Goal: Information Seeking & Learning: Learn about a topic

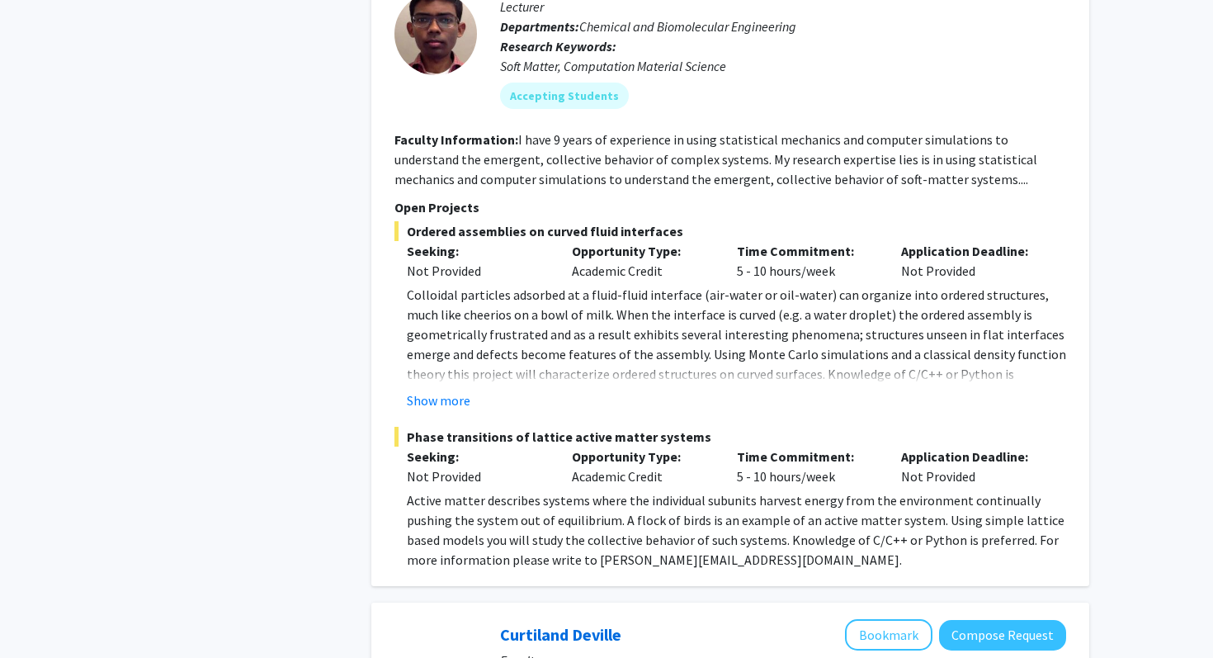
scroll to position [1606, 0]
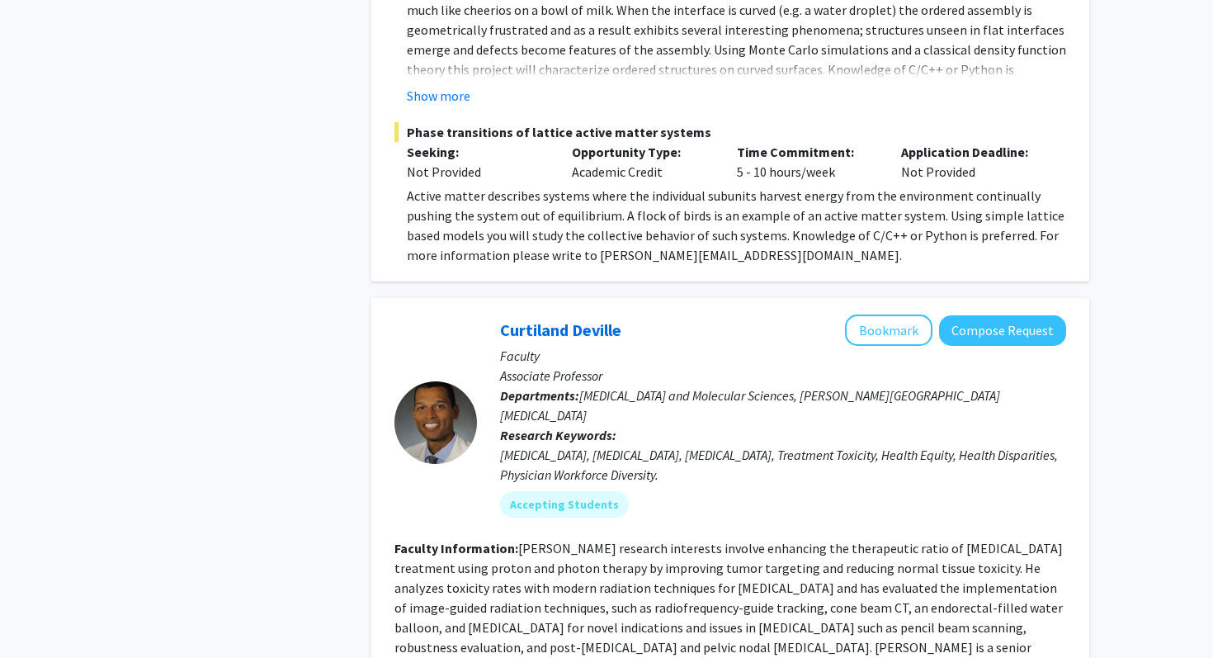
click at [584, 142] on p "Opportunity Type:" at bounding box center [642, 152] width 140 height 20
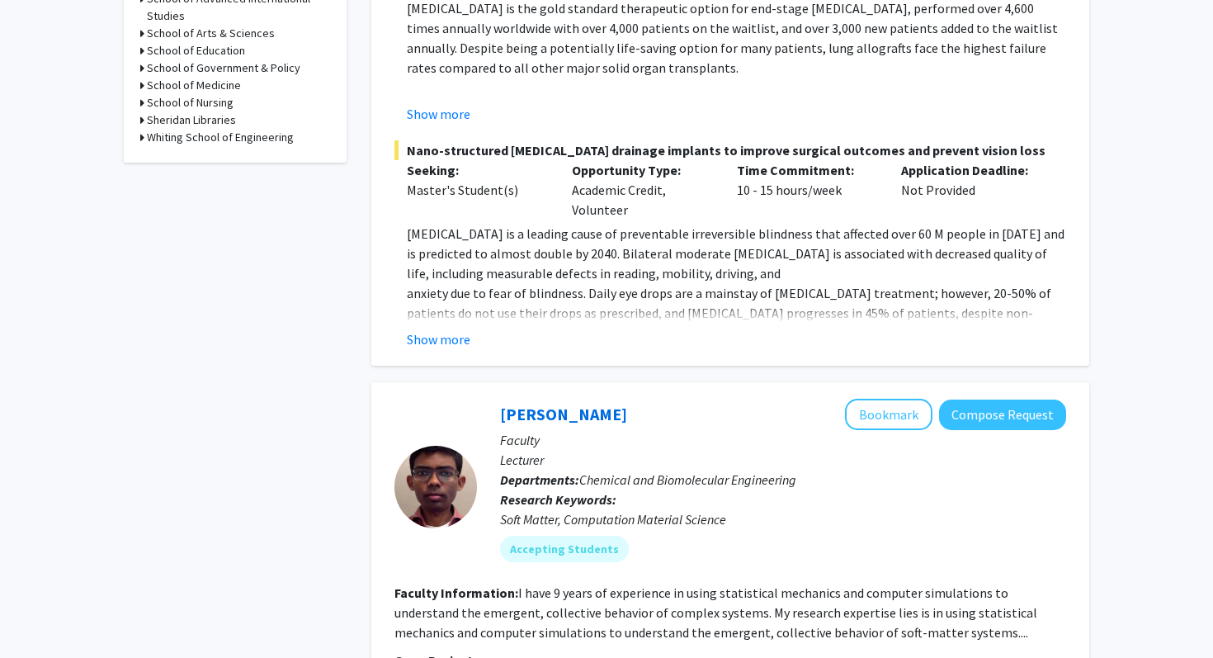
scroll to position [0, 0]
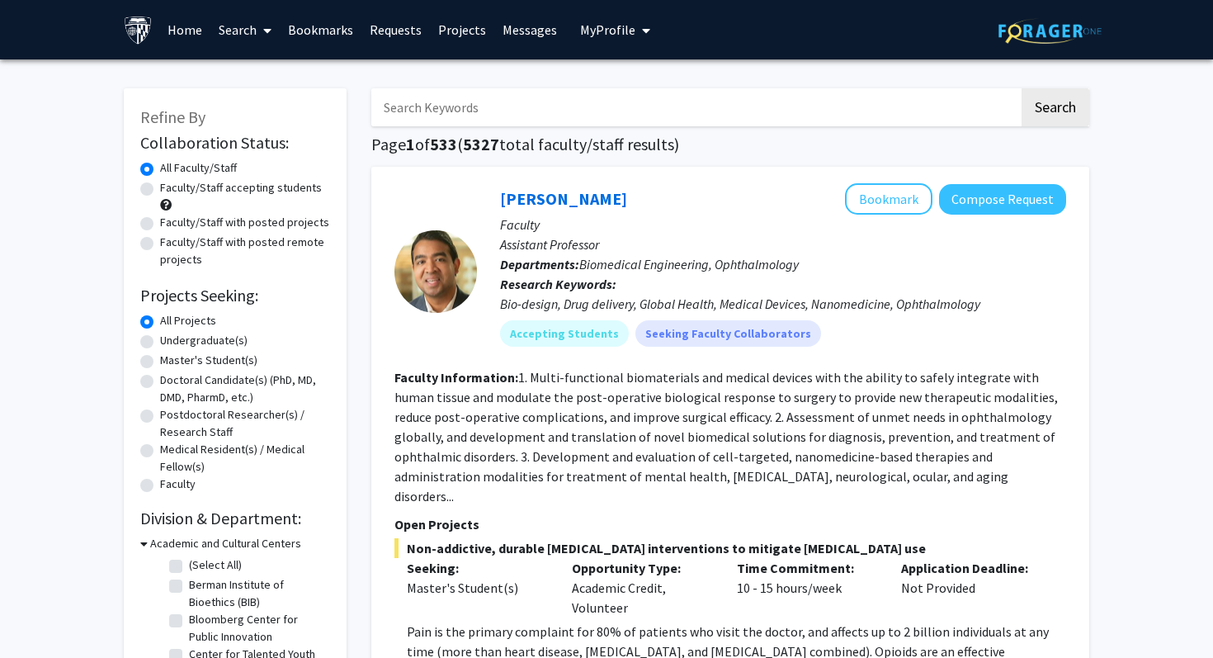
click at [160, 187] on label "Faculty/Staff accepting students" at bounding box center [241, 187] width 162 height 17
click at [160, 187] on input "Faculty/Staff accepting students" at bounding box center [165, 184] width 11 height 11
radio input "true"
click at [160, 343] on label "Undergraduate(s)" at bounding box center [203, 340] width 87 height 17
click at [160, 343] on input "Undergraduate(s)" at bounding box center [165, 337] width 11 height 11
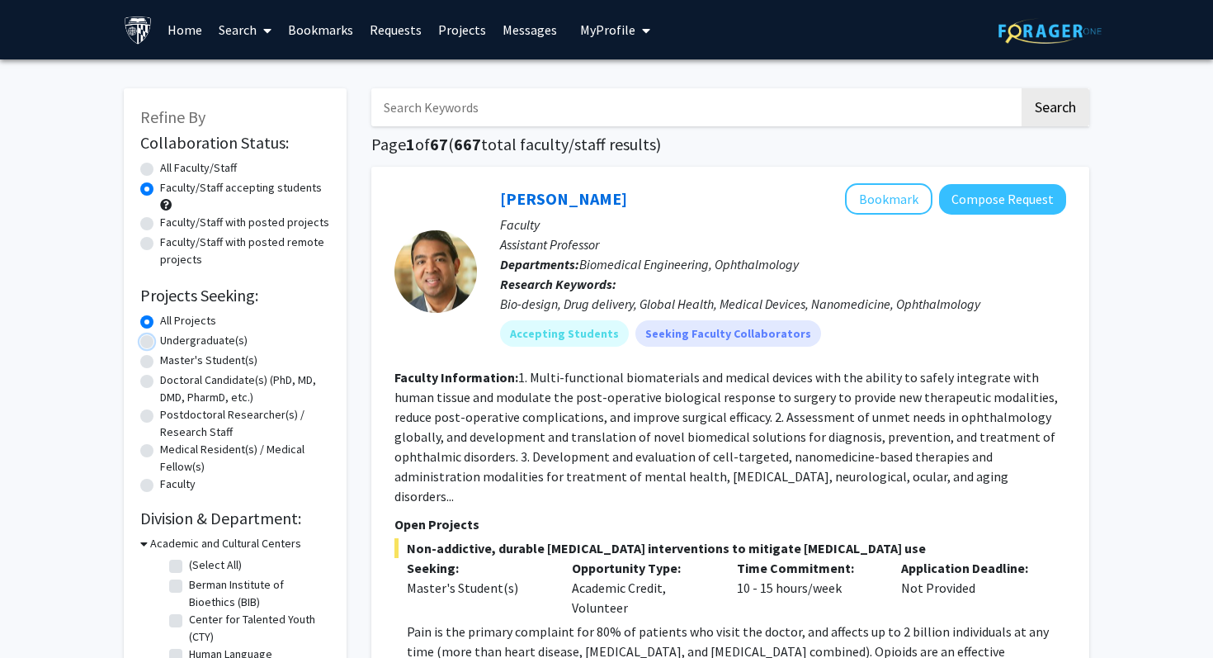
radio input "true"
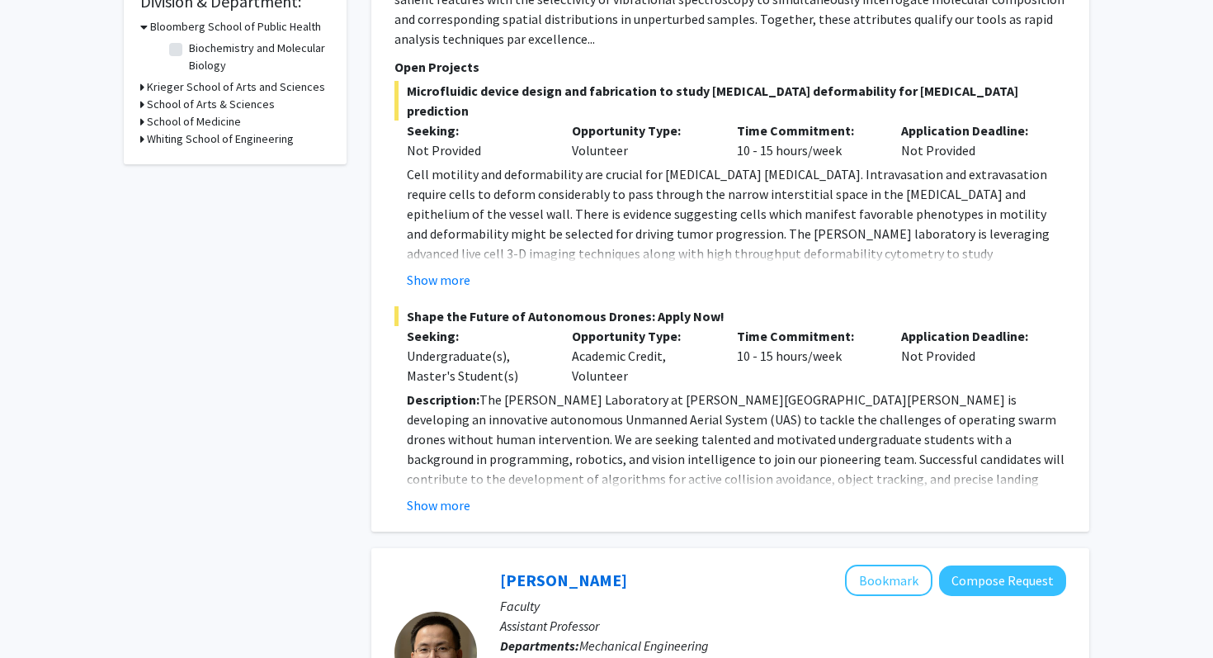
scroll to position [556, 0]
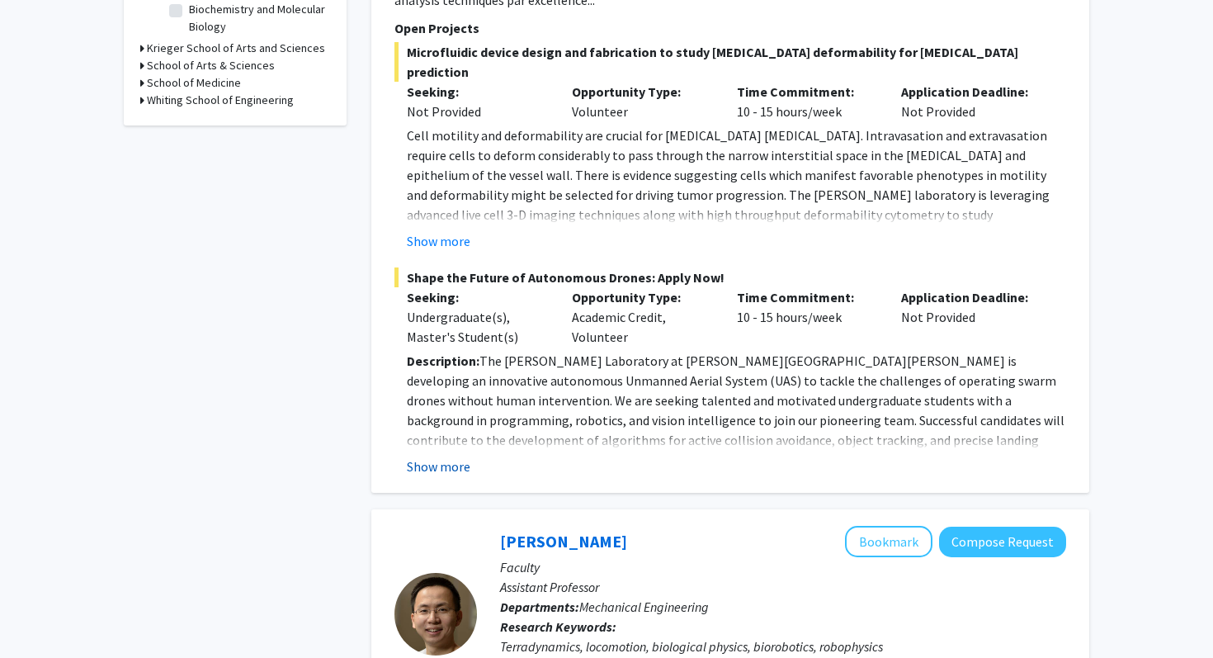
click at [464, 456] on button "Show more" at bounding box center [439, 466] width 64 height 20
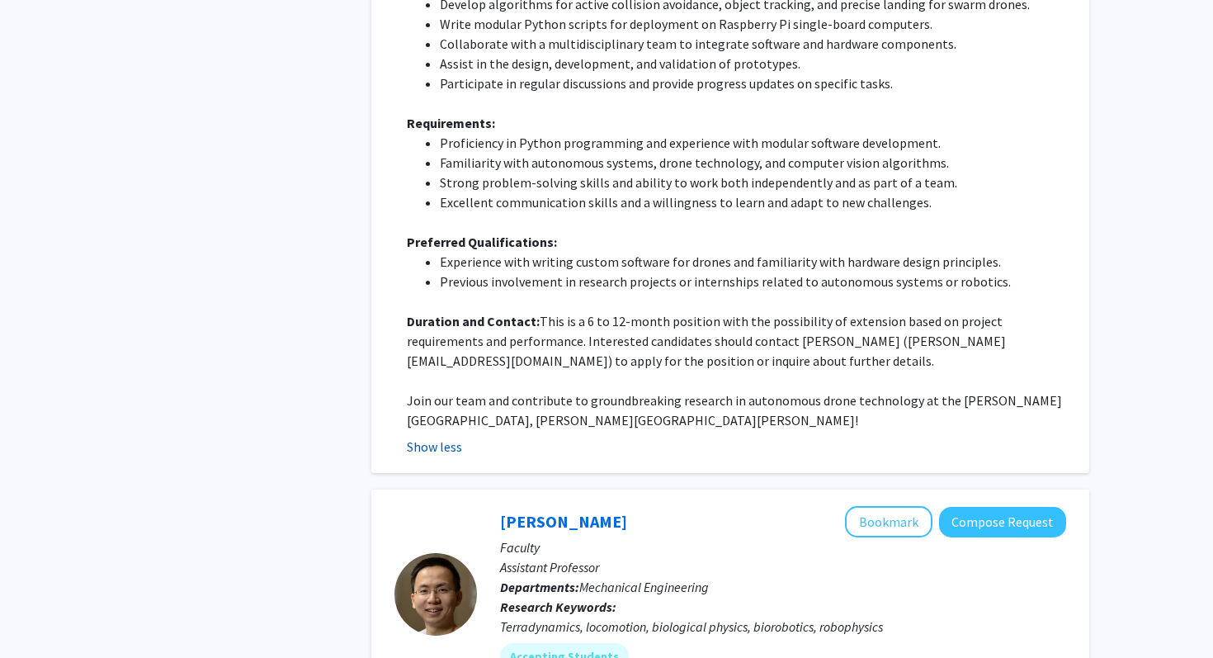
scroll to position [1079, 0]
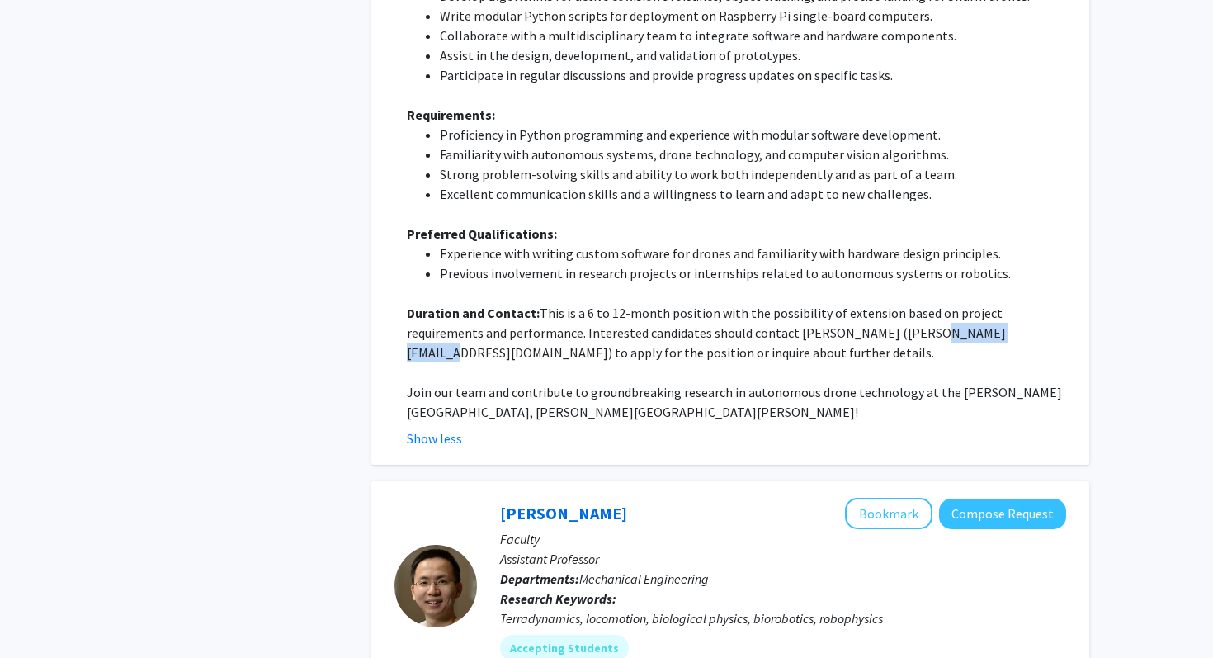
drag, startPoint x: 925, startPoint y: 295, endPoint x: 825, endPoint y: 294, distance: 99.1
click at [825, 303] on p "Duration and Contact: This is a 6 to 12-month position with the possibility of …" at bounding box center [737, 332] width 660 height 59
copy p "[EMAIL_ADDRESS][DOMAIN_NAME]"
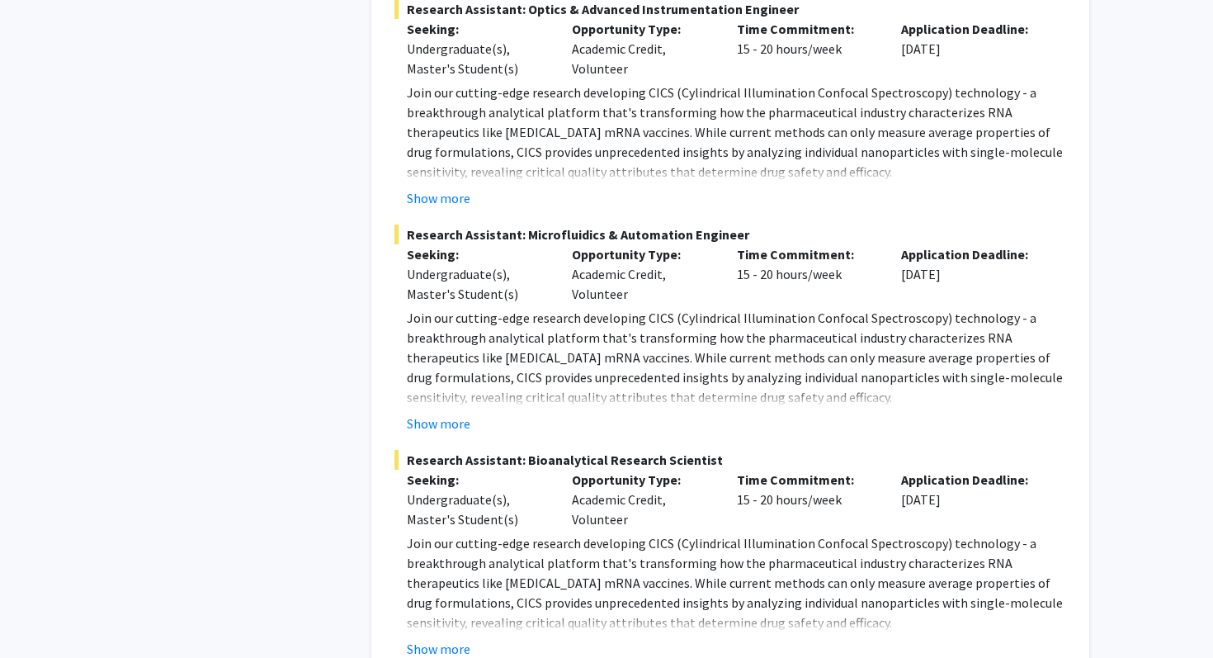
scroll to position [3909, 0]
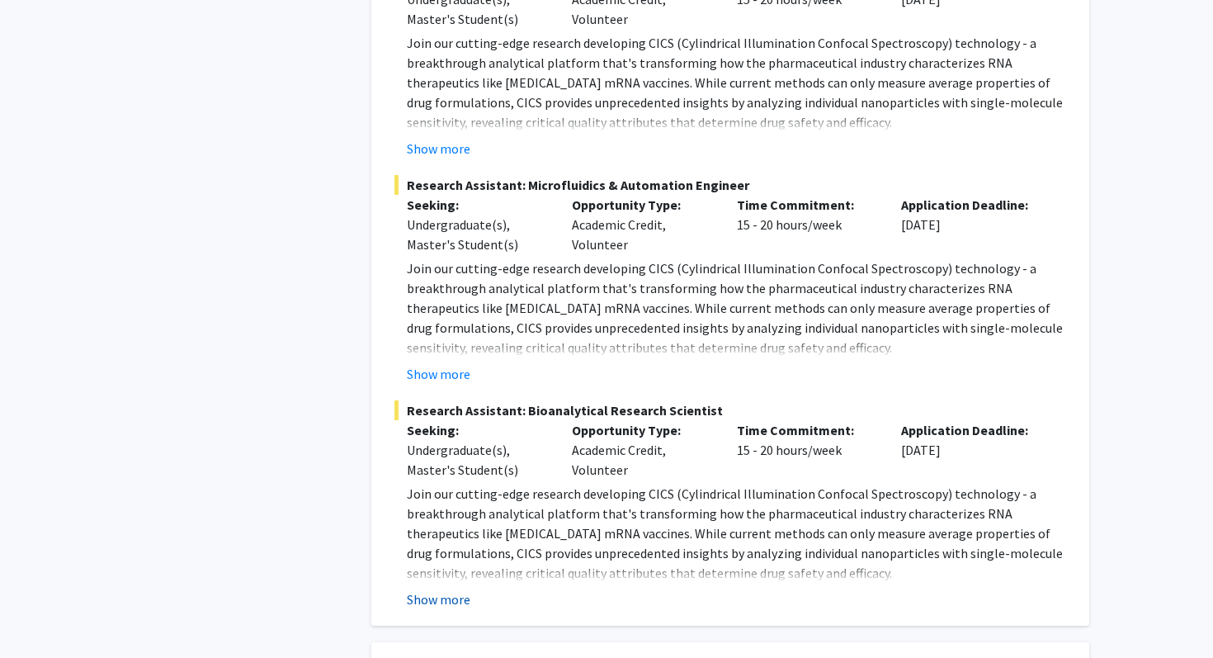
click at [454, 589] on button "Show more" at bounding box center [439, 599] width 64 height 20
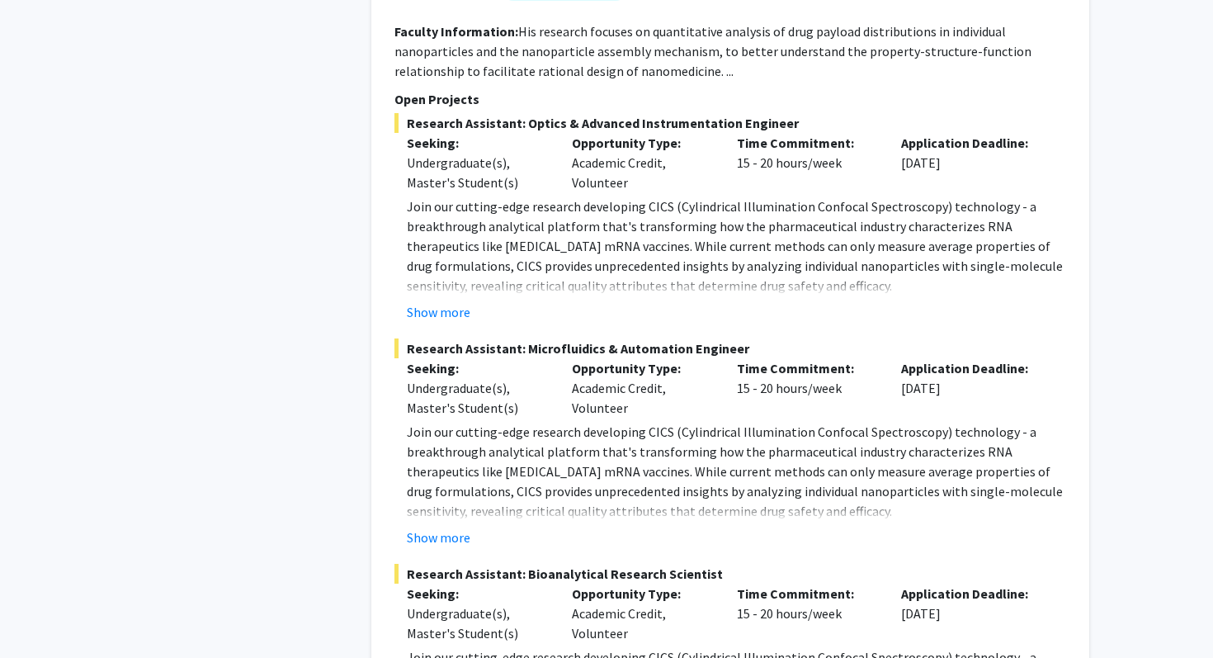
scroll to position [3739, 0]
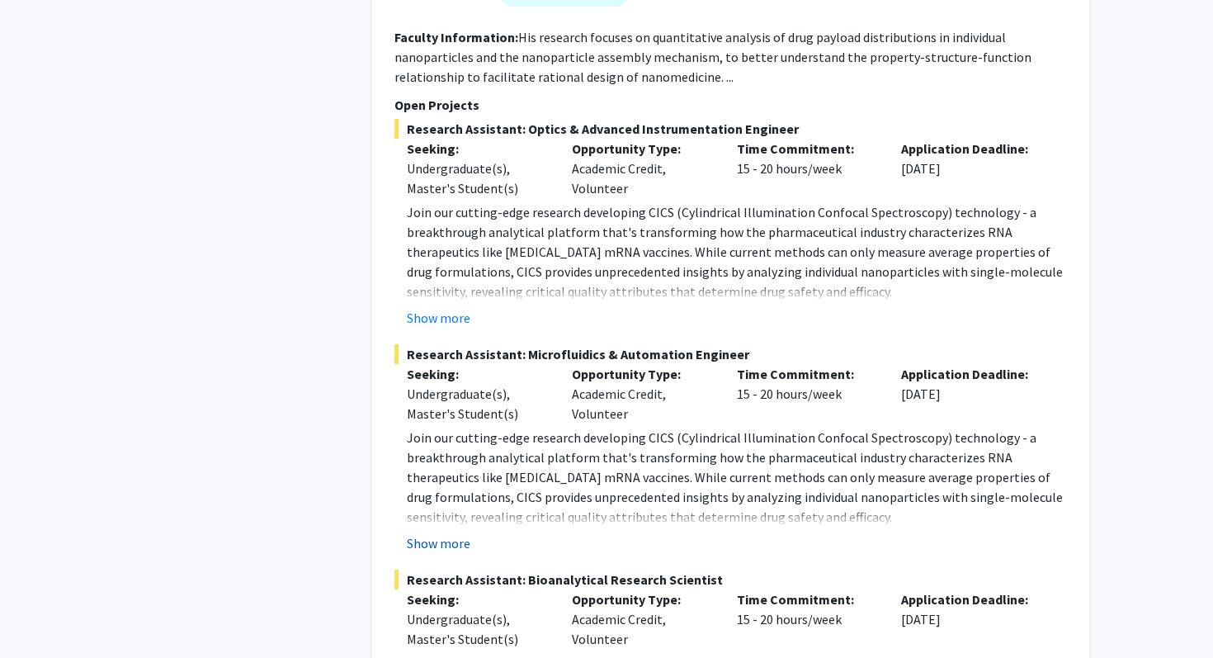
click at [453, 533] on button "Show more" at bounding box center [439, 543] width 64 height 20
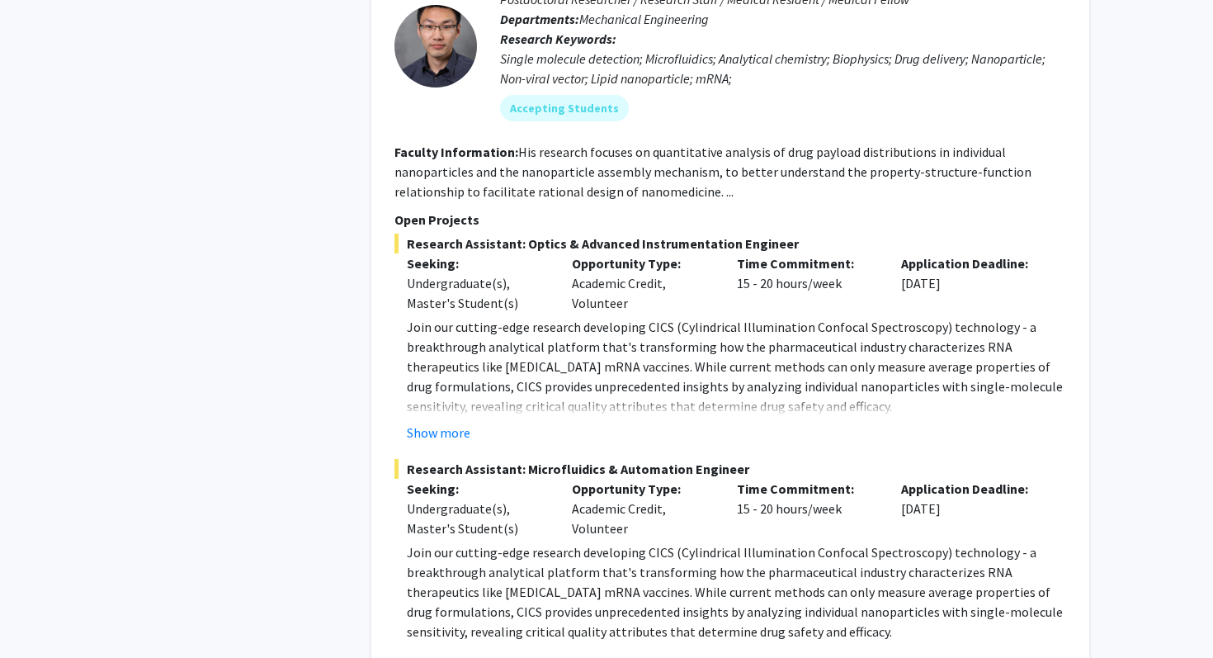
scroll to position [3483, 0]
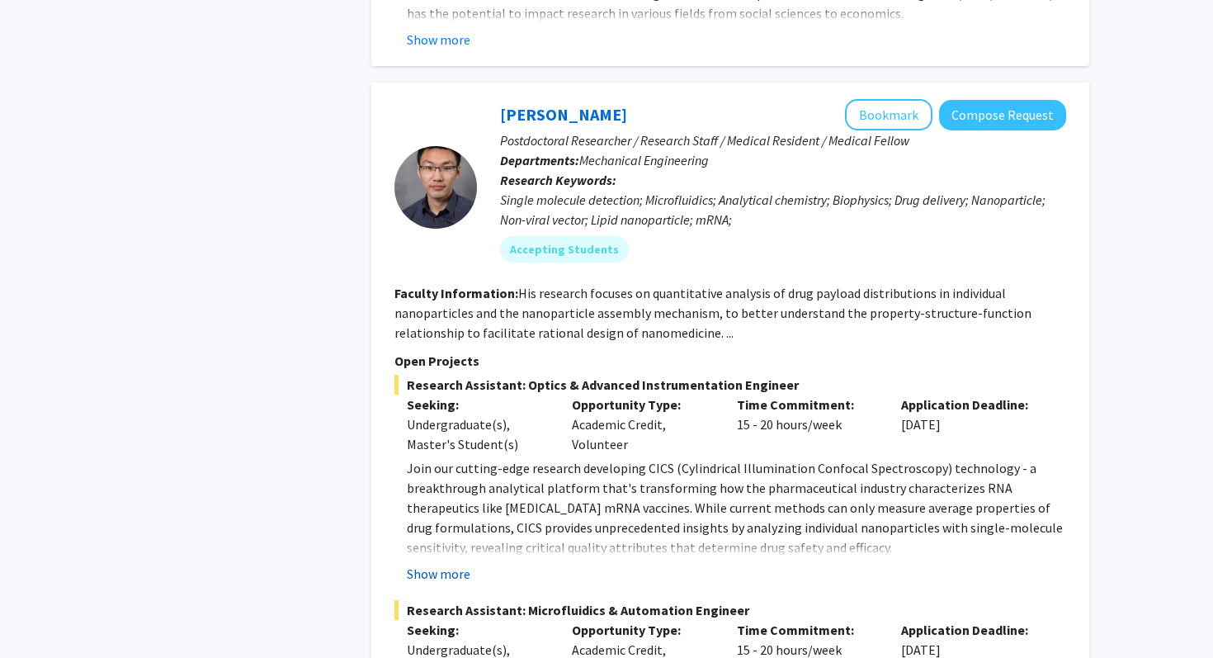
click at [458, 564] on button "Show more" at bounding box center [439, 574] width 64 height 20
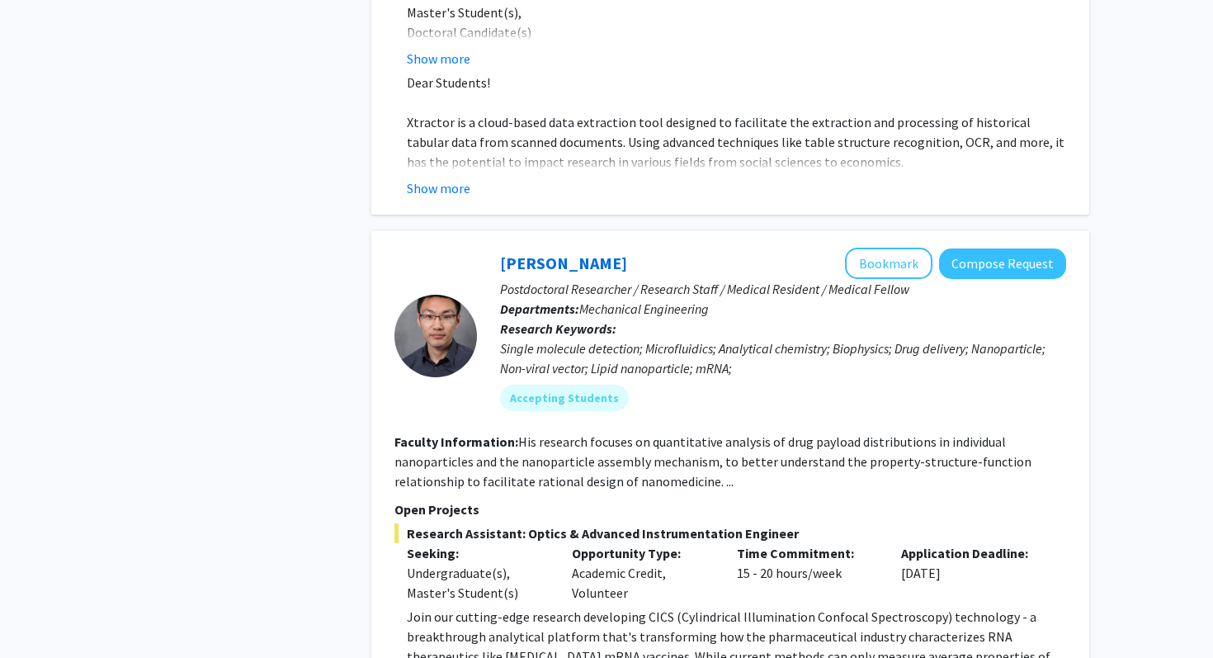
scroll to position [3249, 0]
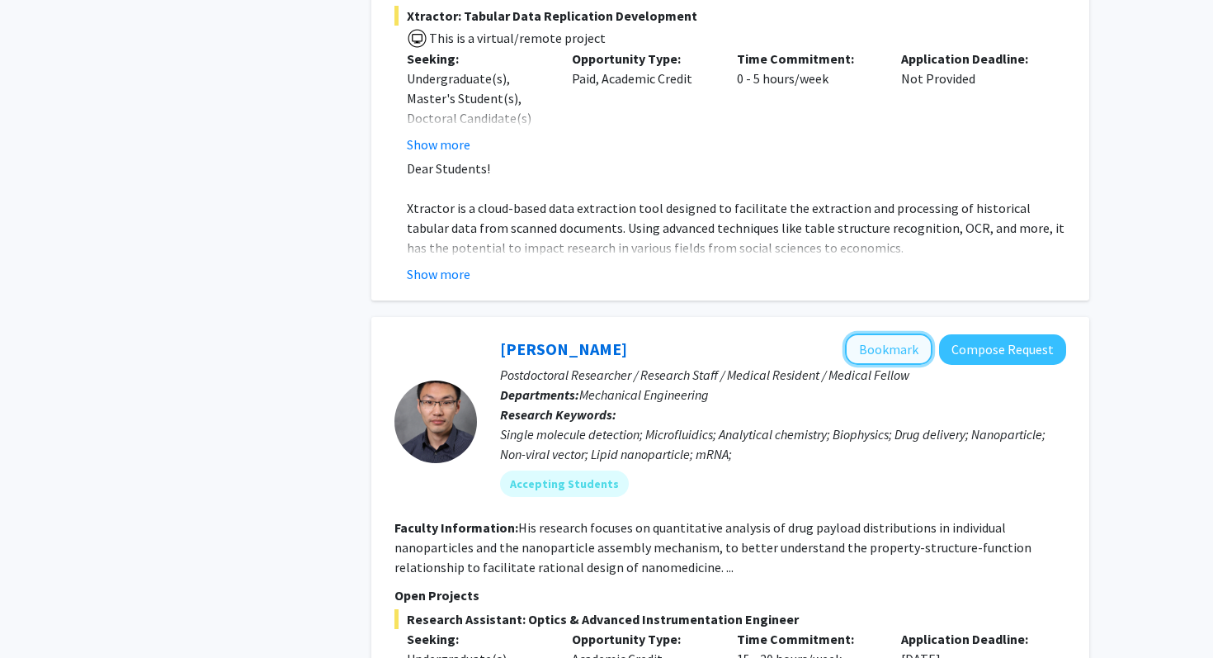
click at [871, 333] on button "Bookmark" at bounding box center [888, 348] width 87 height 31
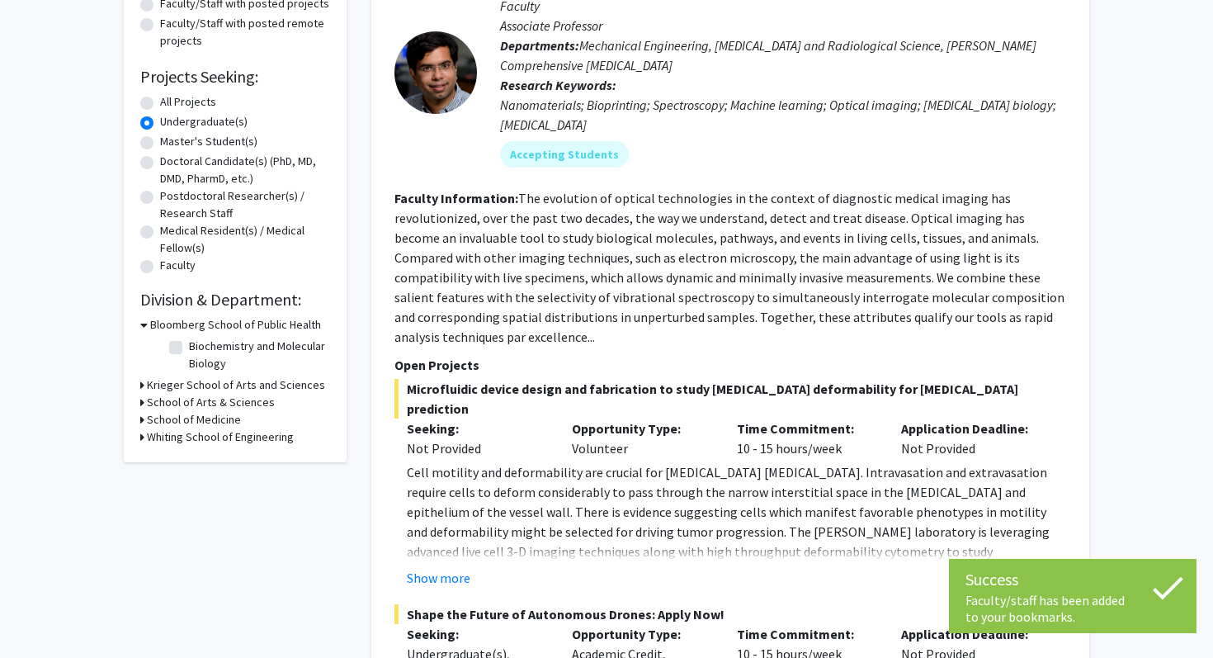
scroll to position [0, 0]
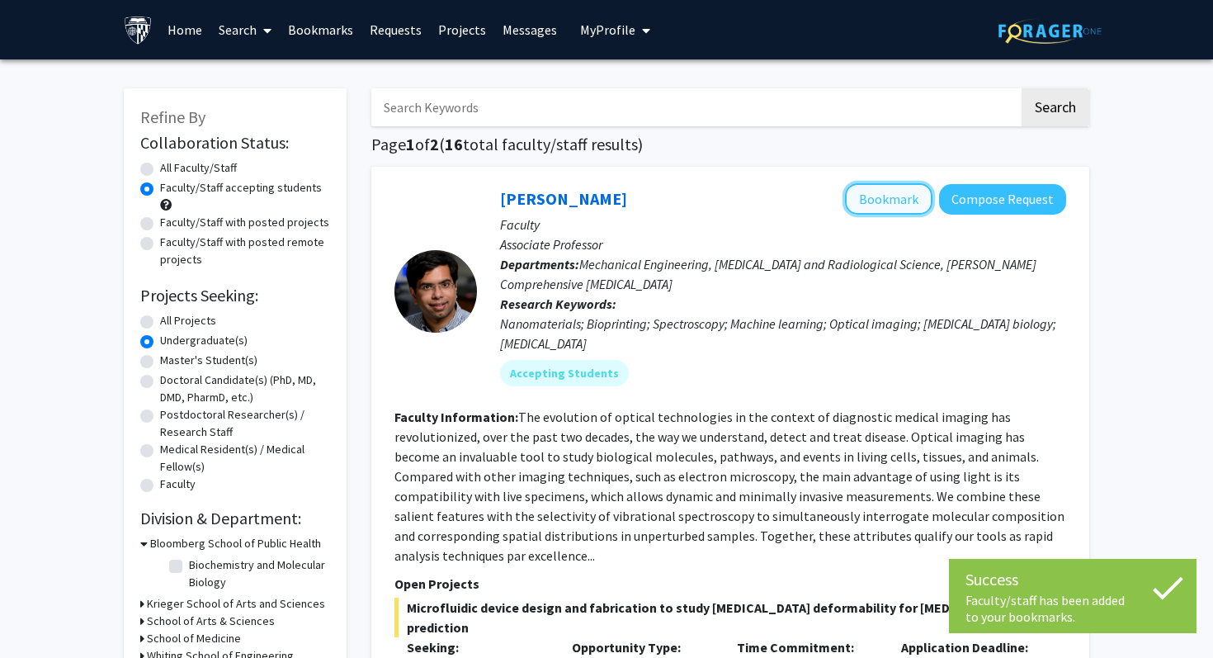
click at [887, 207] on button "Bookmark" at bounding box center [888, 198] width 87 height 31
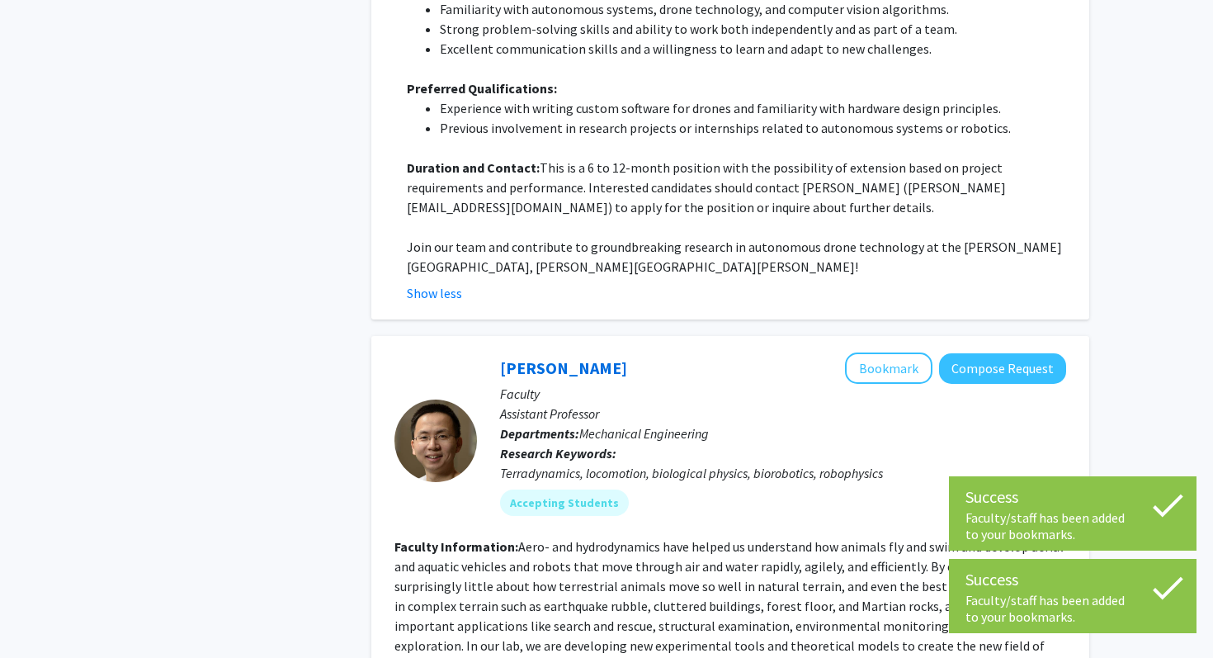
scroll to position [1362, 0]
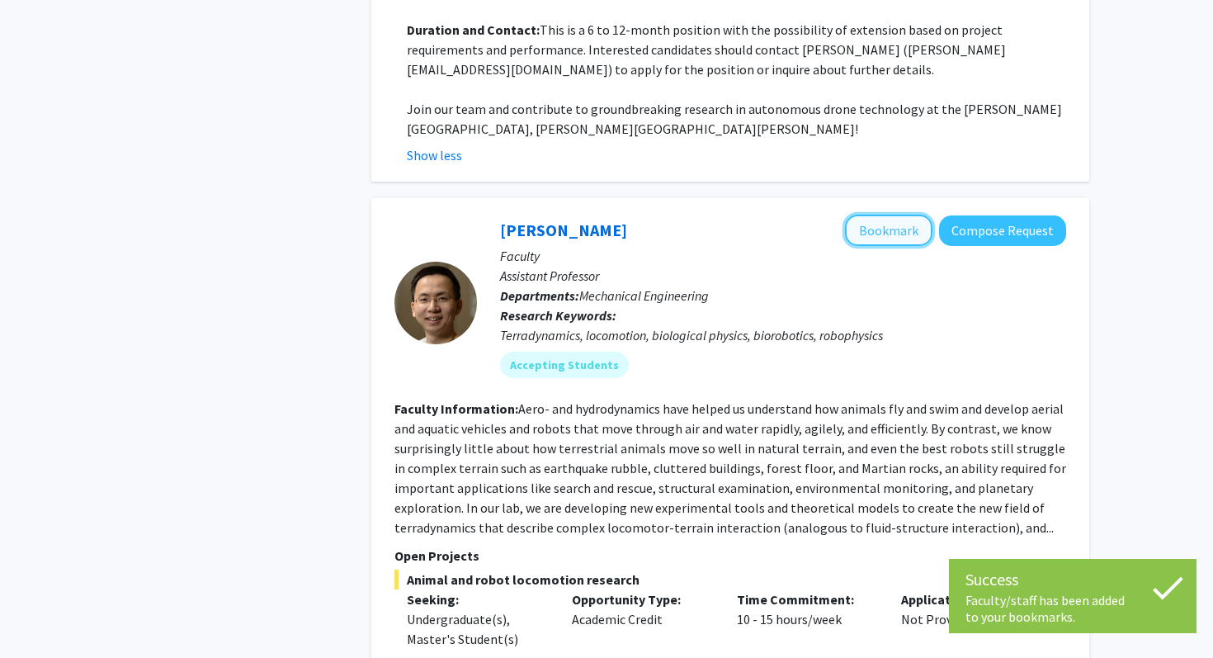
click at [894, 215] on button "Bookmark" at bounding box center [888, 230] width 87 height 31
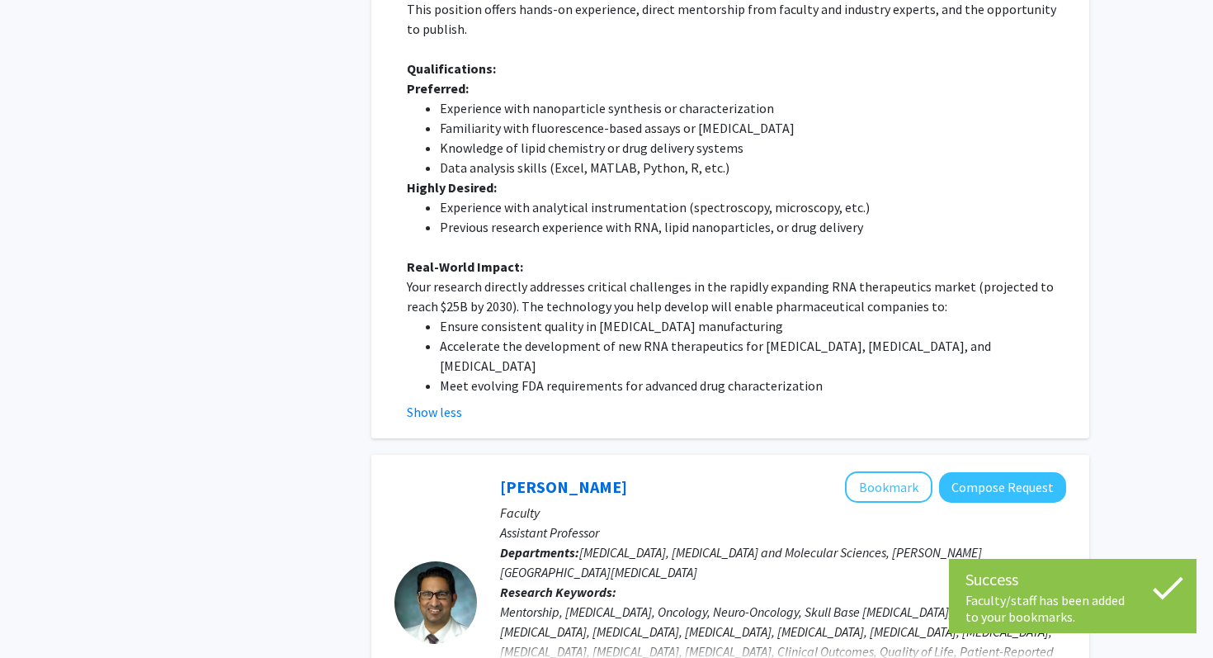
scroll to position [6077, 0]
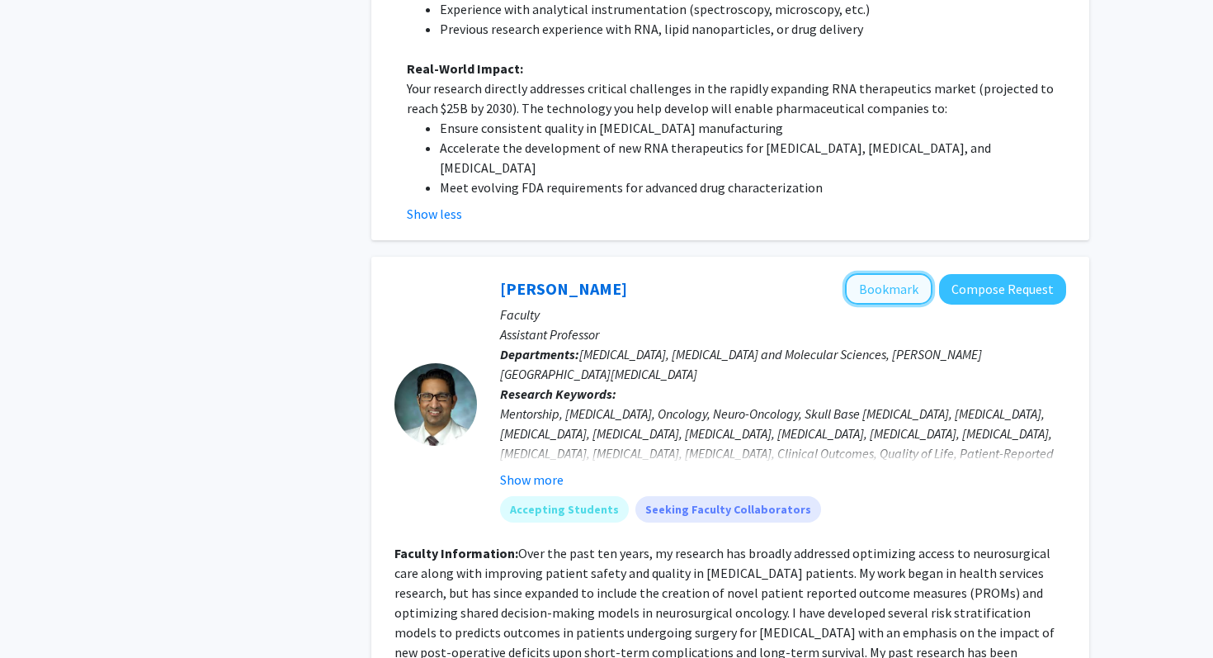
click at [898, 273] on button "Bookmark" at bounding box center [888, 288] width 87 height 31
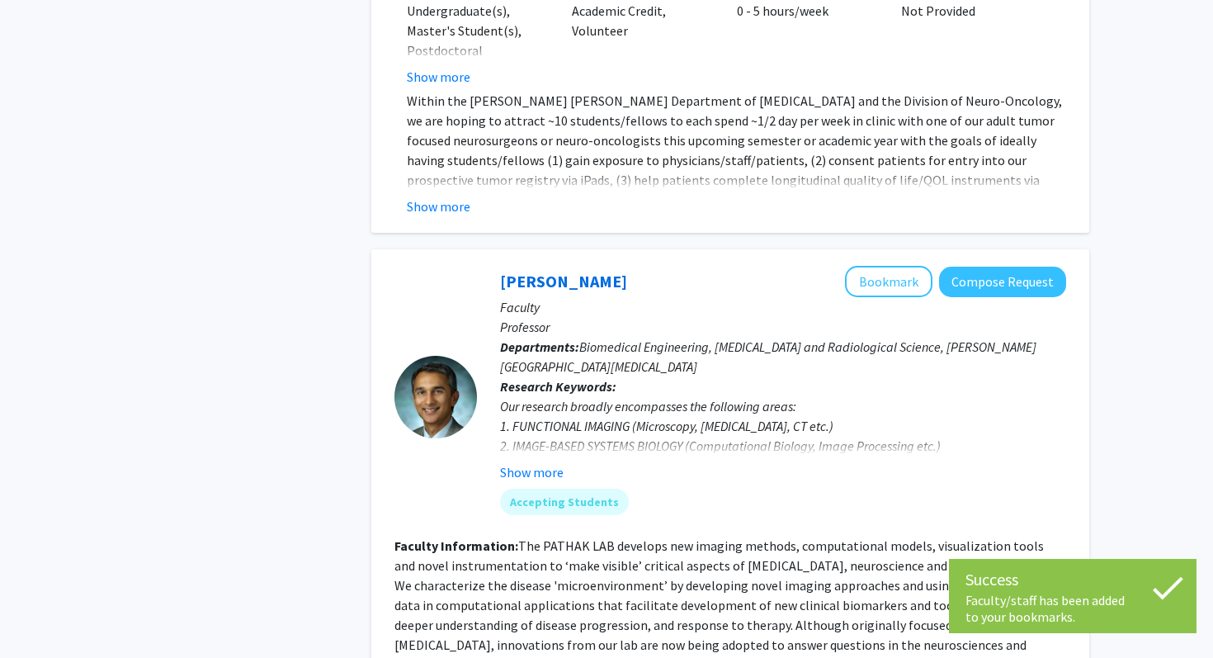
scroll to position [6811, 0]
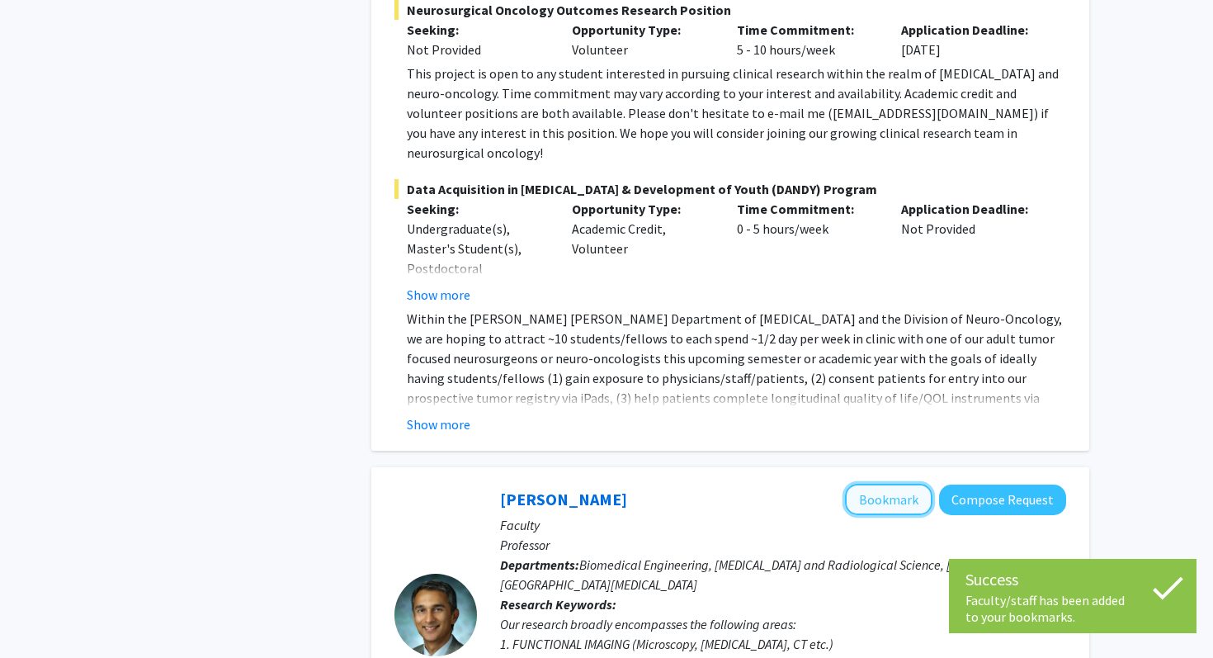
click at [891, 484] on button "Bookmark" at bounding box center [888, 499] width 87 height 31
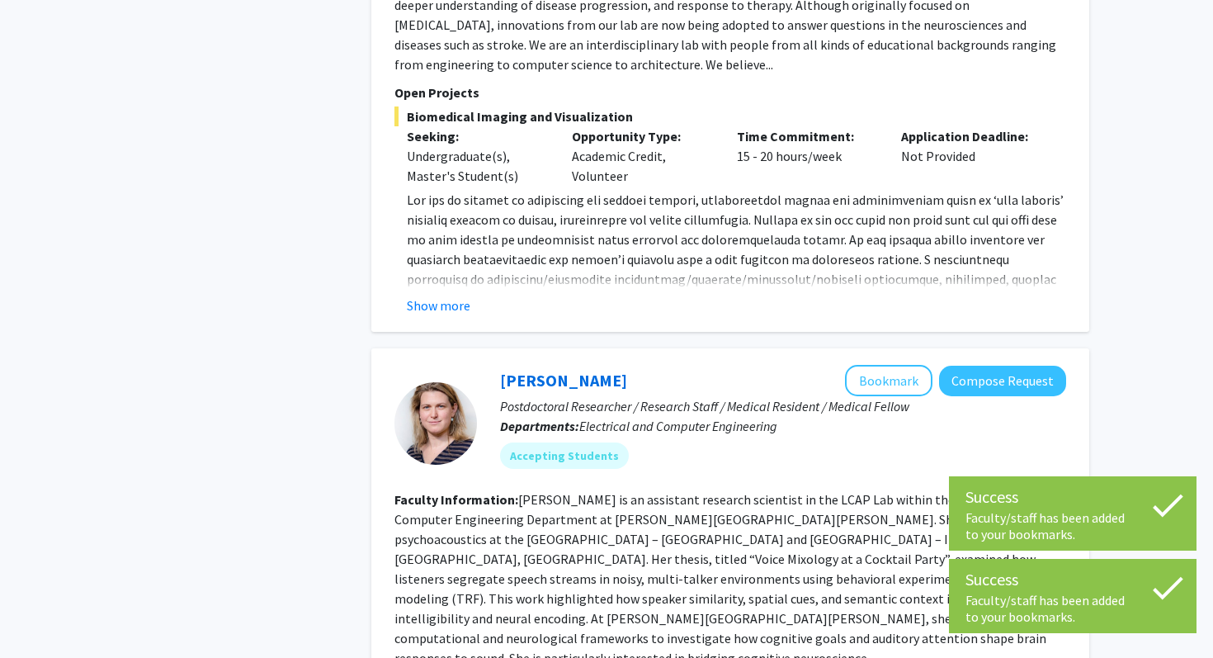
scroll to position [7656, 0]
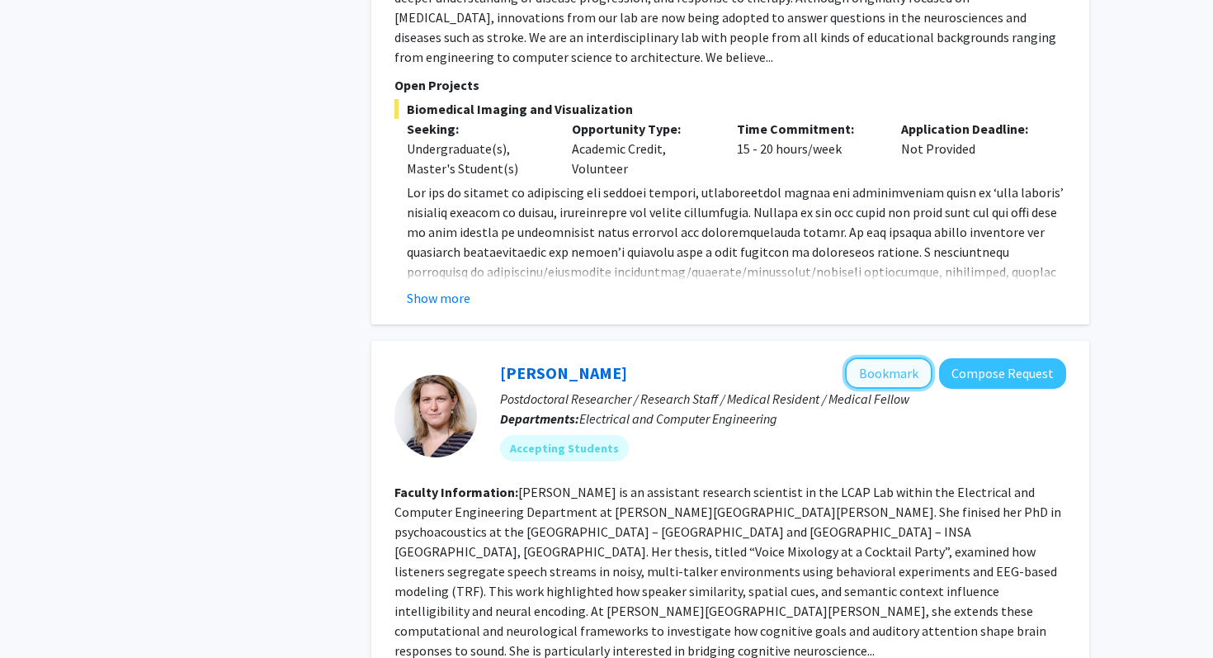
click at [888, 357] on button "Bookmark" at bounding box center [888, 372] width 87 height 31
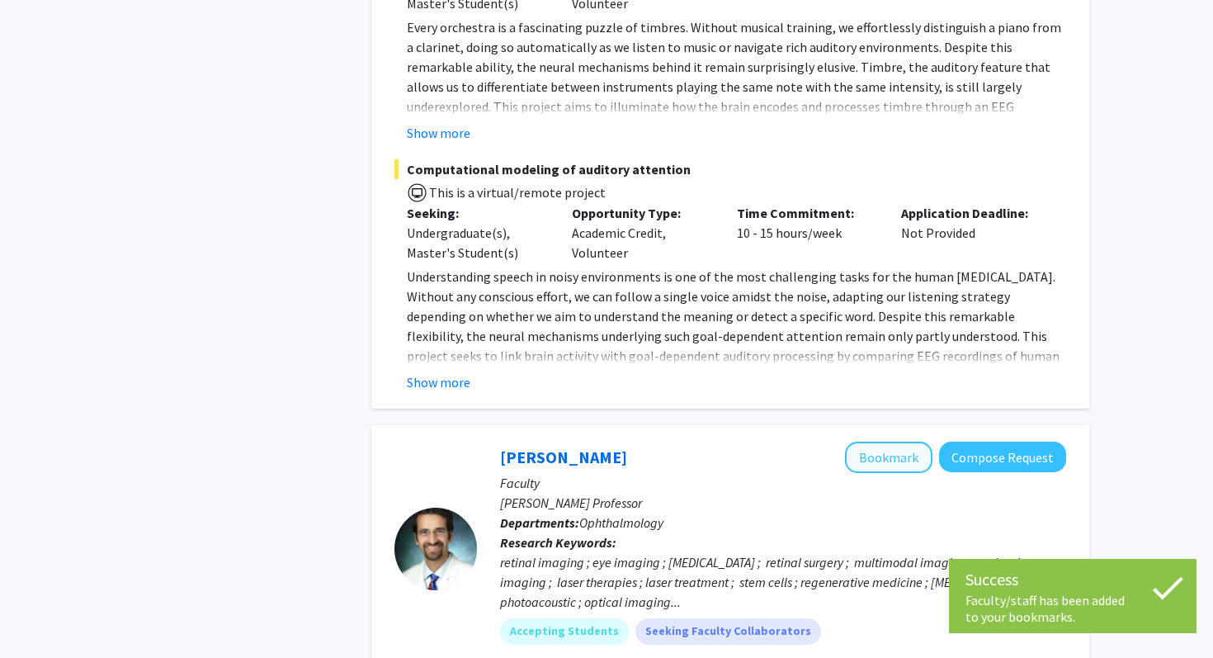
scroll to position [8440, 0]
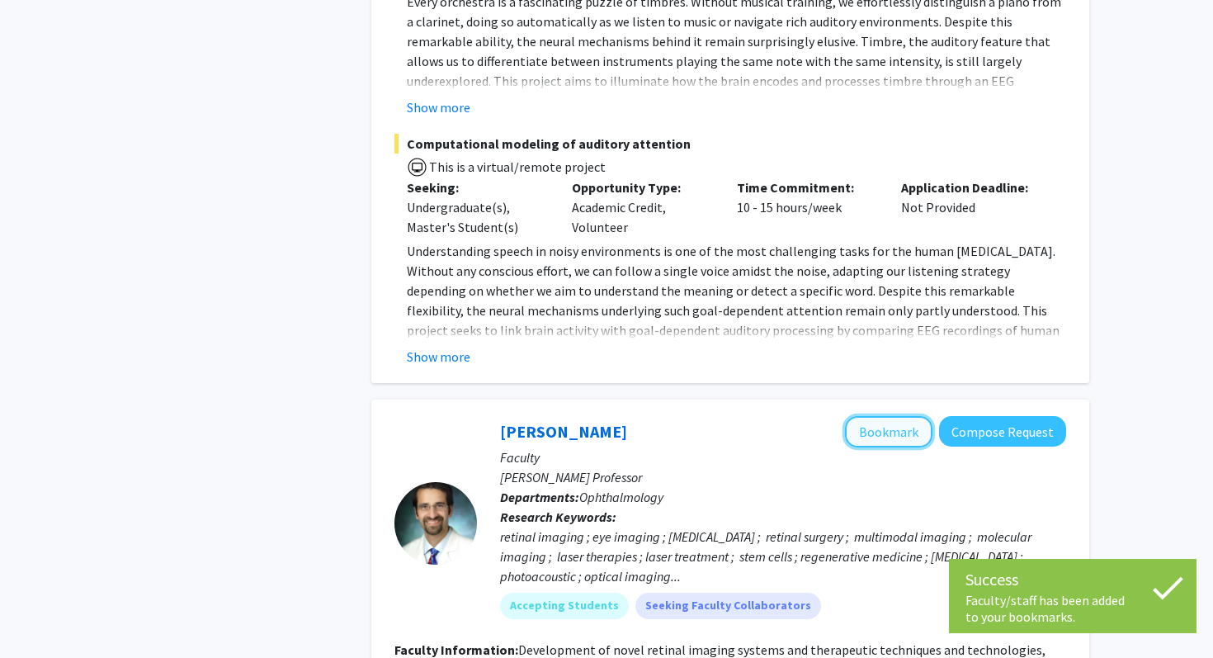
click at [888, 416] on button "Bookmark" at bounding box center [888, 431] width 87 height 31
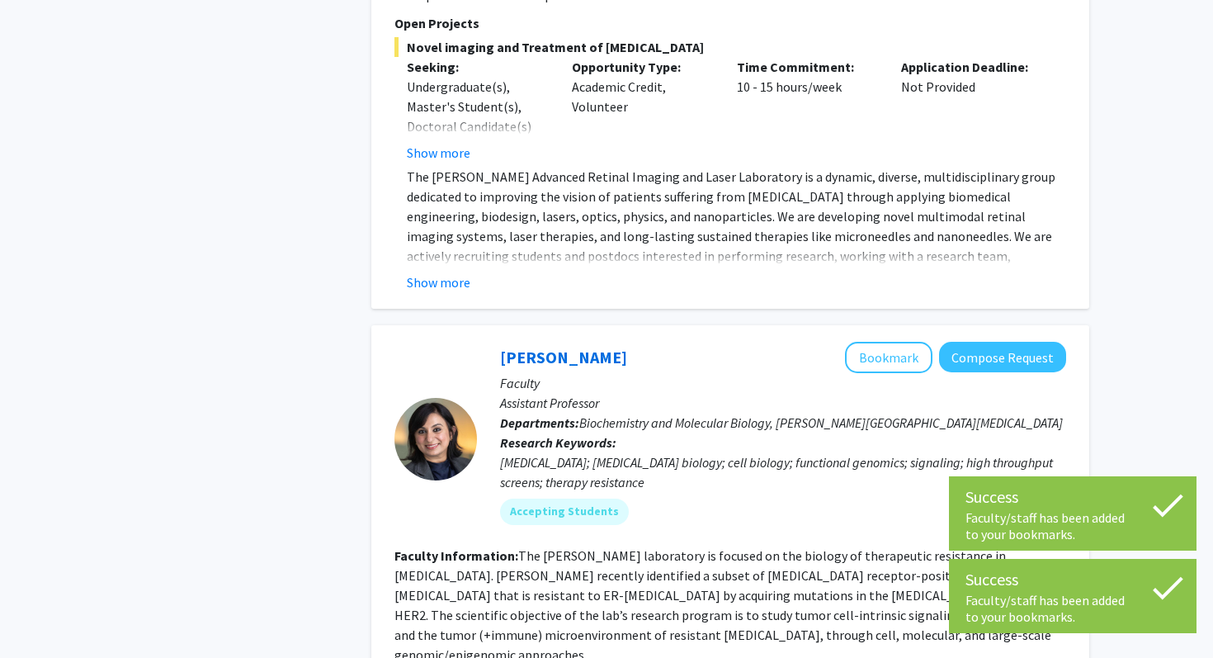
scroll to position [9258, 0]
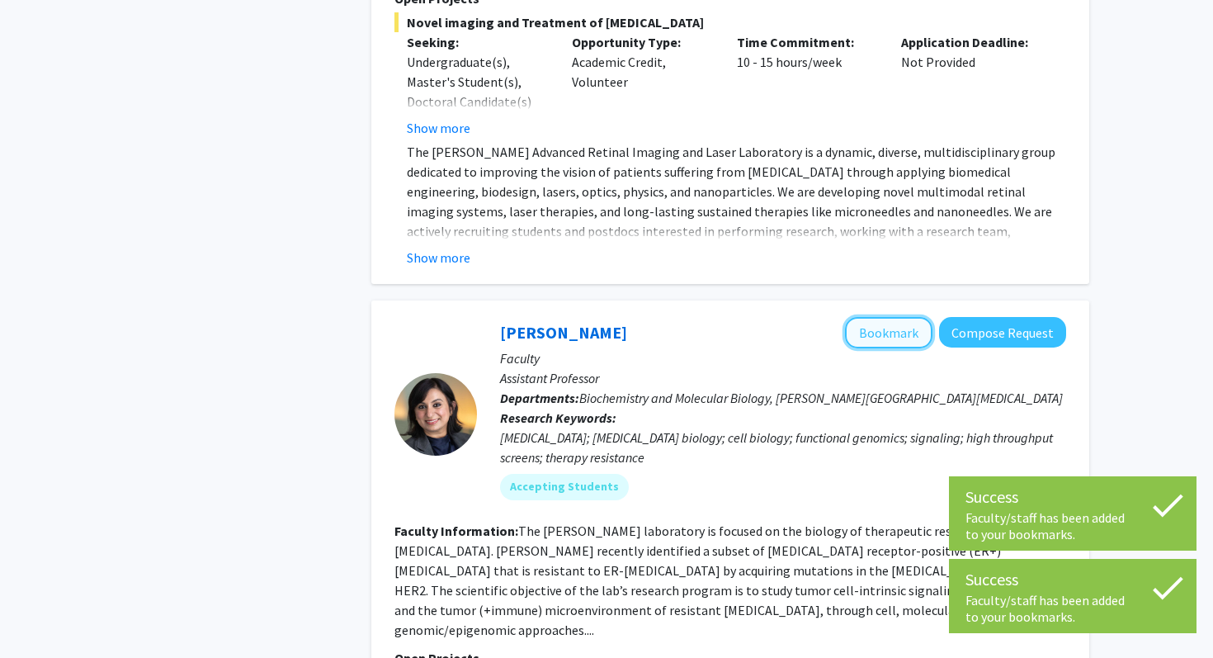
click at [896, 317] on button "Bookmark" at bounding box center [888, 332] width 87 height 31
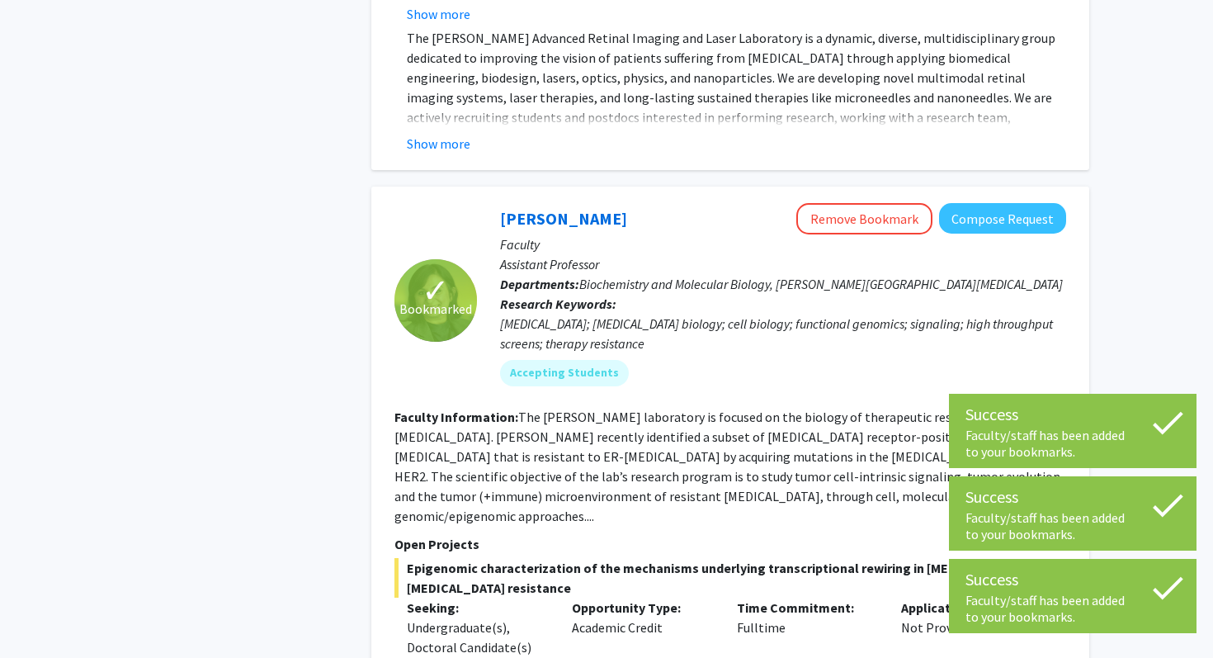
scroll to position [9442, 0]
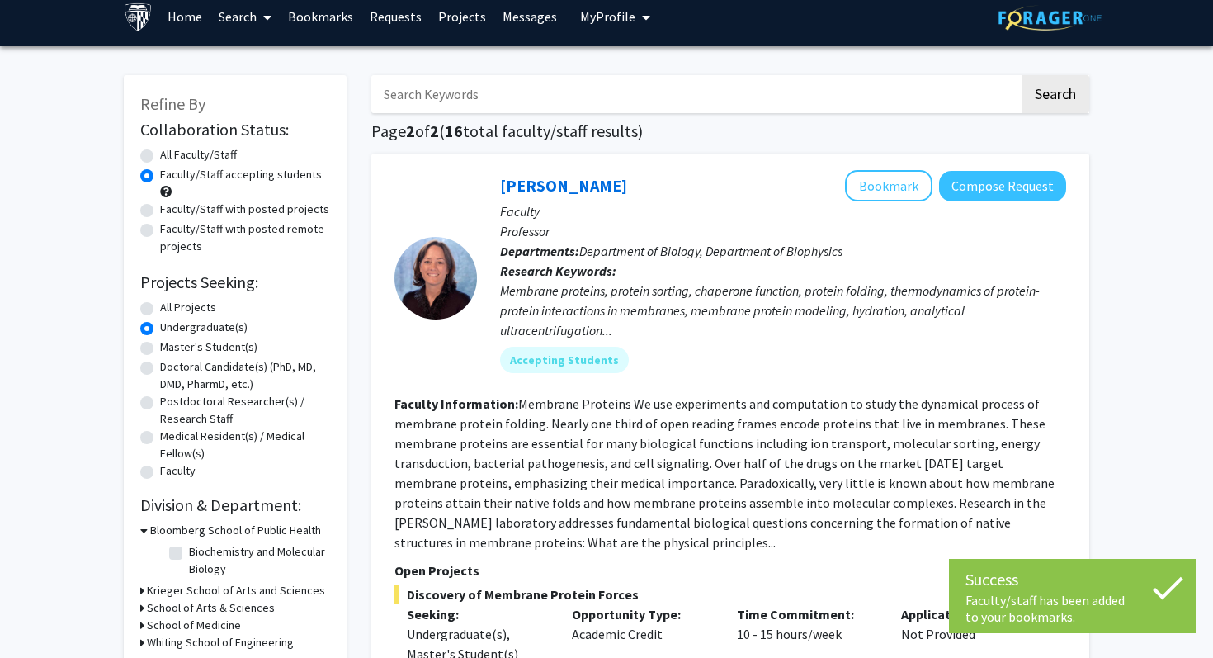
scroll to position [54, 0]
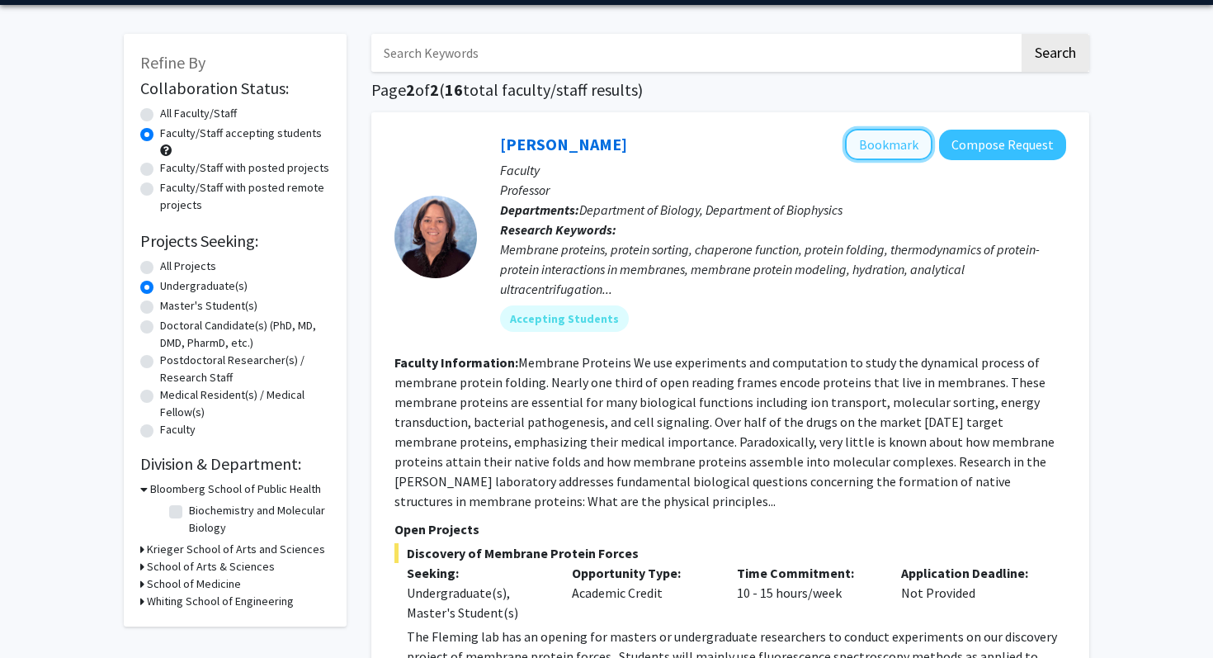
click at [873, 133] on button "Bookmark" at bounding box center [888, 144] width 87 height 31
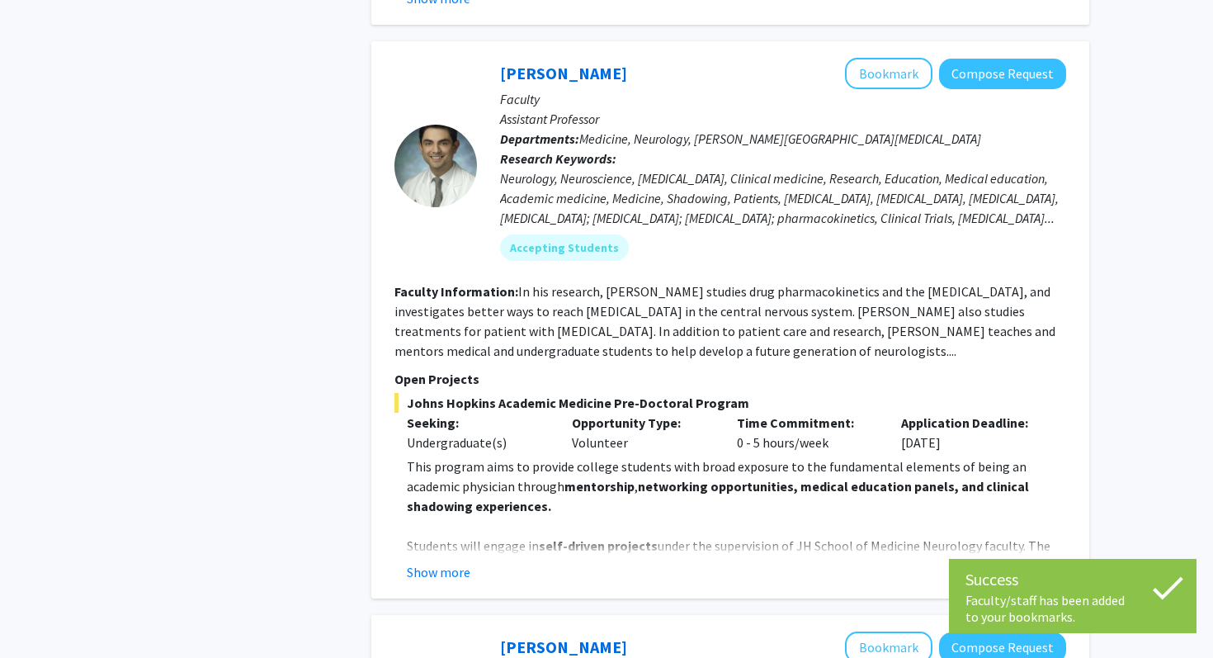
scroll to position [797, 0]
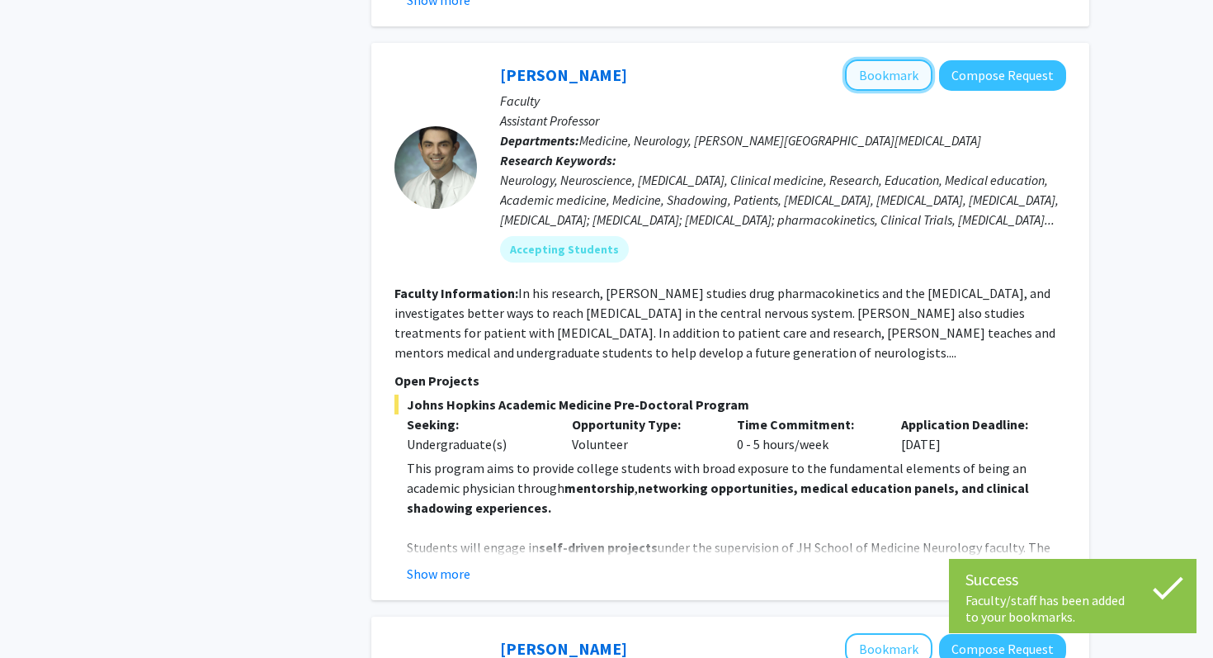
click at [886, 83] on button "Bookmark" at bounding box center [888, 74] width 87 height 31
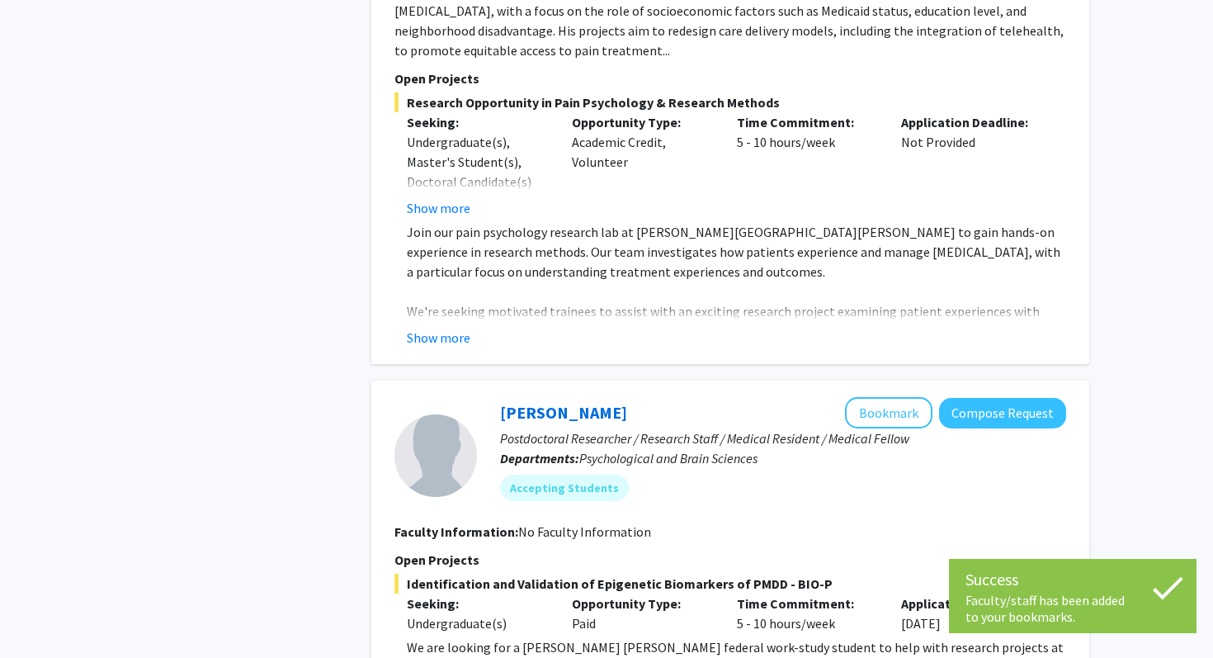
scroll to position [2517, 0]
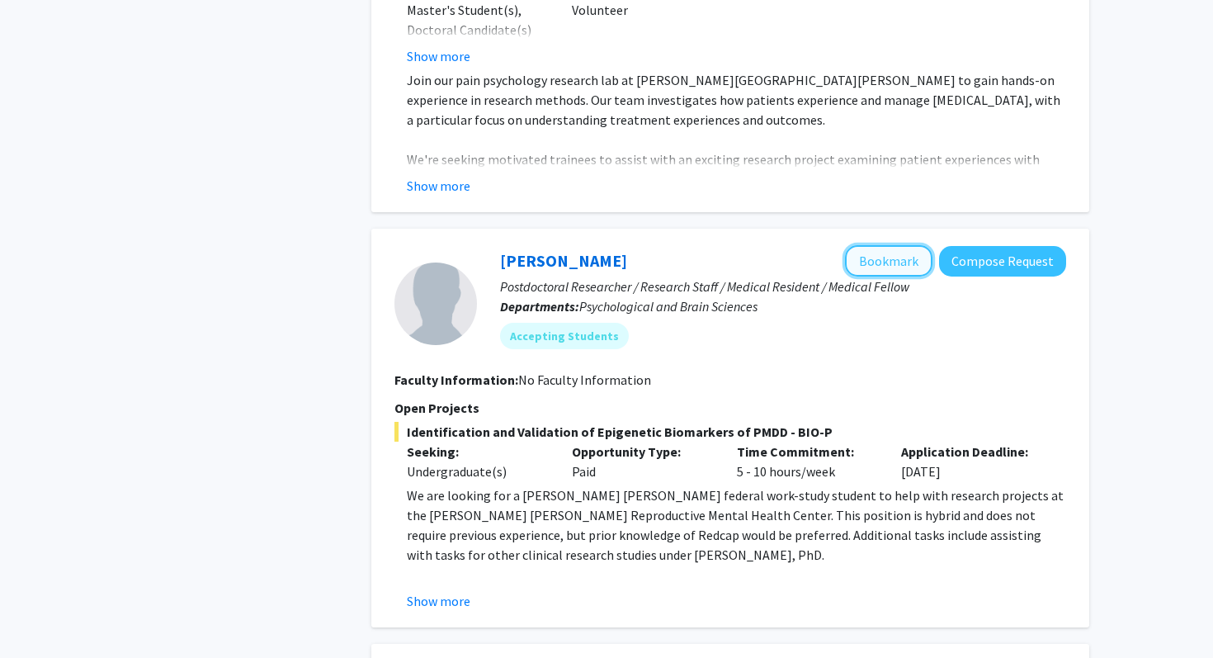
click at [868, 245] on button "Bookmark" at bounding box center [888, 260] width 87 height 31
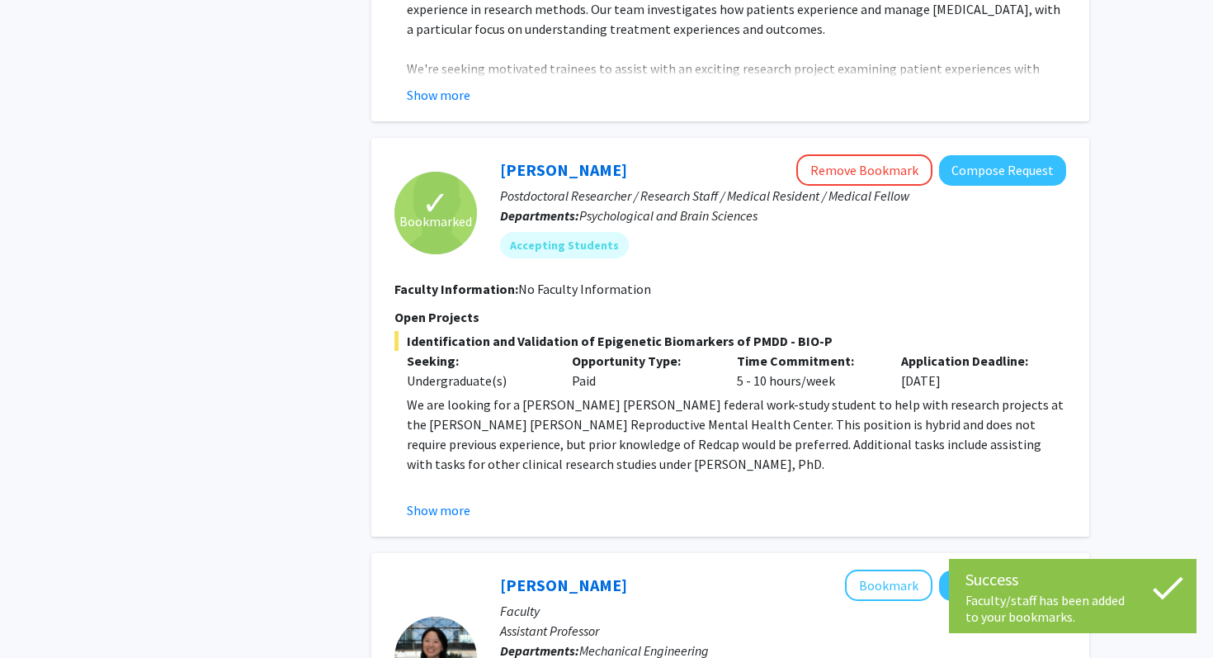
scroll to position [3002, 0]
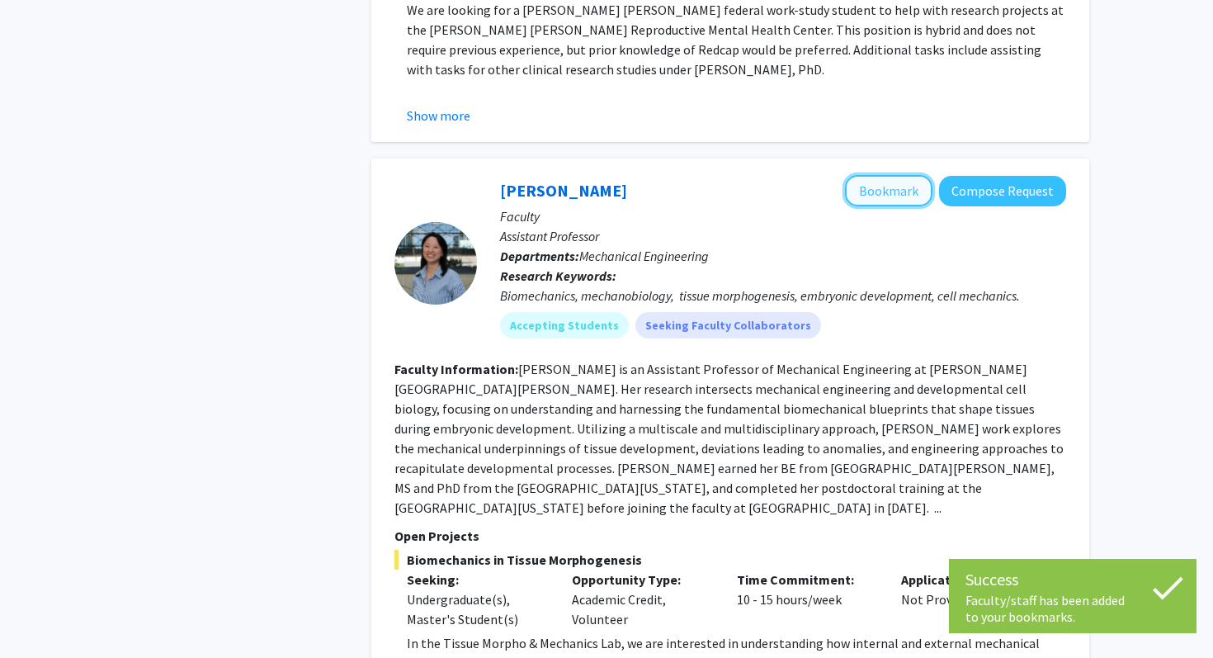
click at [888, 175] on button "Bookmark" at bounding box center [888, 190] width 87 height 31
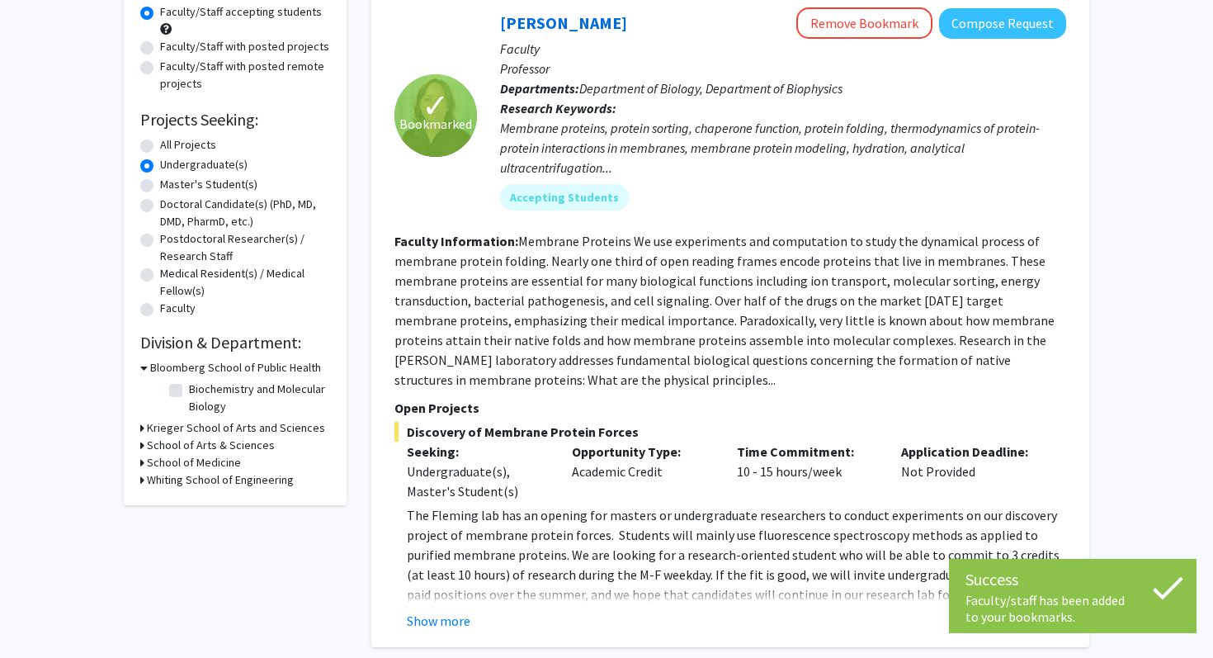
scroll to position [54, 0]
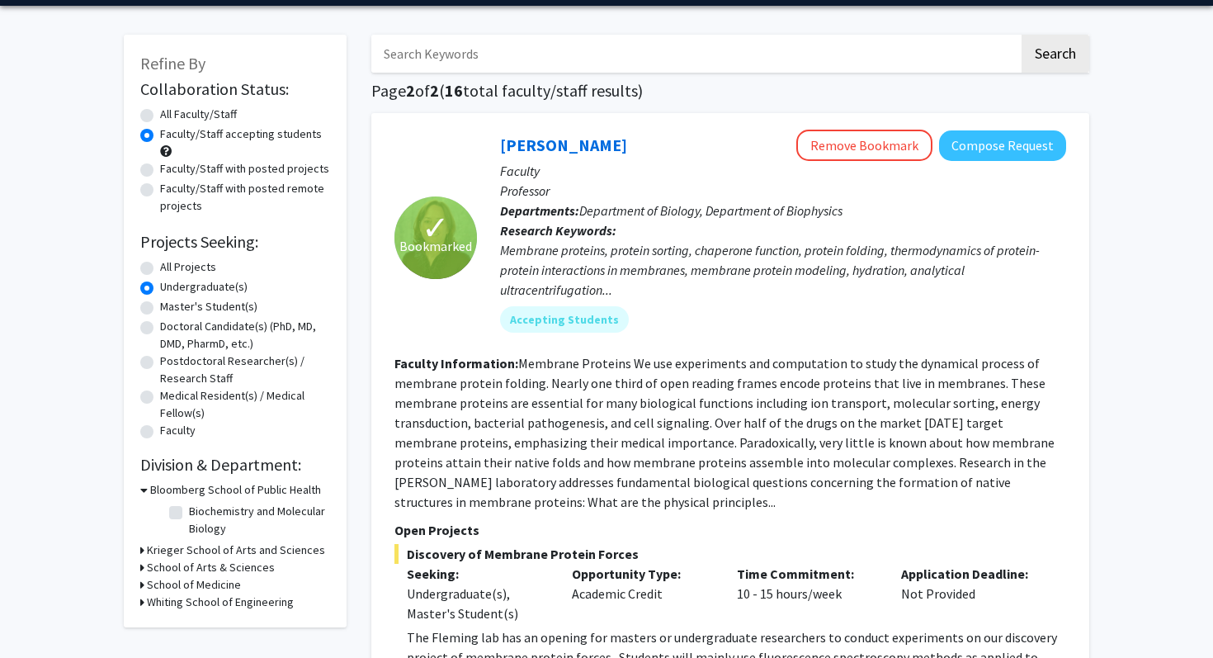
click at [169, 201] on label "Faculty/Staff with posted remote projects" at bounding box center [245, 197] width 170 height 35
click at [169, 191] on input "Faculty/Staff with posted remote projects" at bounding box center [165, 185] width 11 height 11
radio input "true"
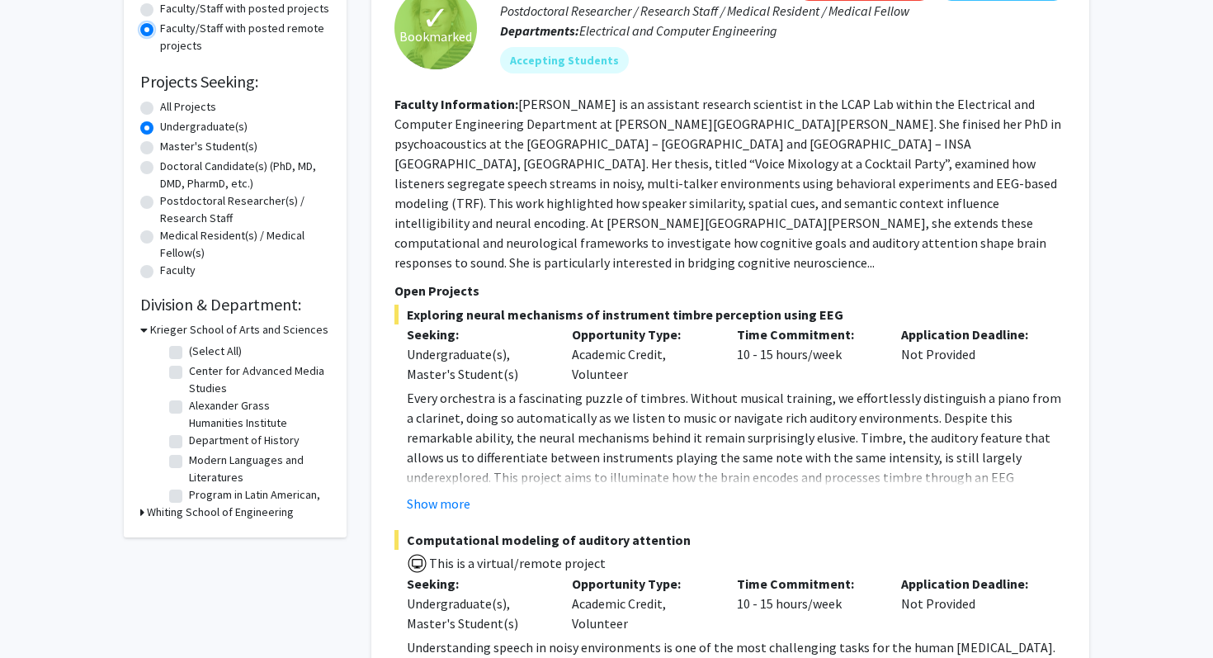
scroll to position [145, 0]
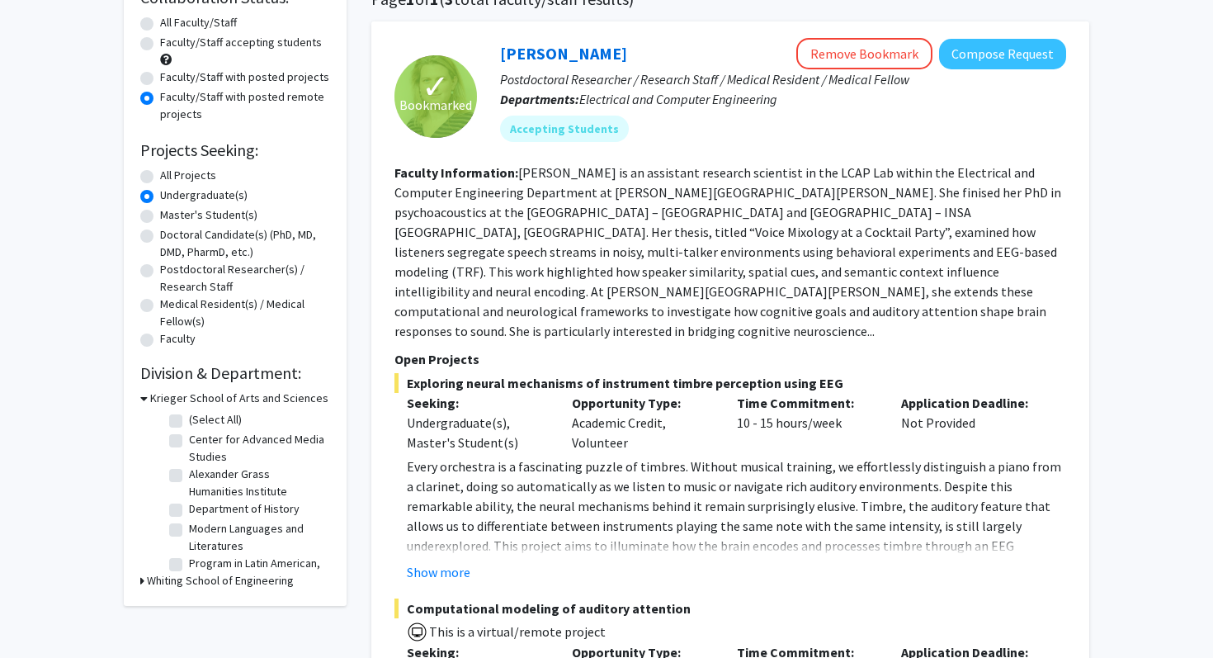
click at [160, 97] on label "Faculty/Staff with posted remote projects" at bounding box center [245, 105] width 170 height 35
click at [160, 97] on input "Faculty/Staff with posted remote projects" at bounding box center [165, 93] width 11 height 11
click at [160, 83] on label "Faculty/Staff with posted projects" at bounding box center [244, 77] width 169 height 17
click at [160, 79] on input "Faculty/Staff with posted projects" at bounding box center [165, 74] width 11 height 11
radio input "true"
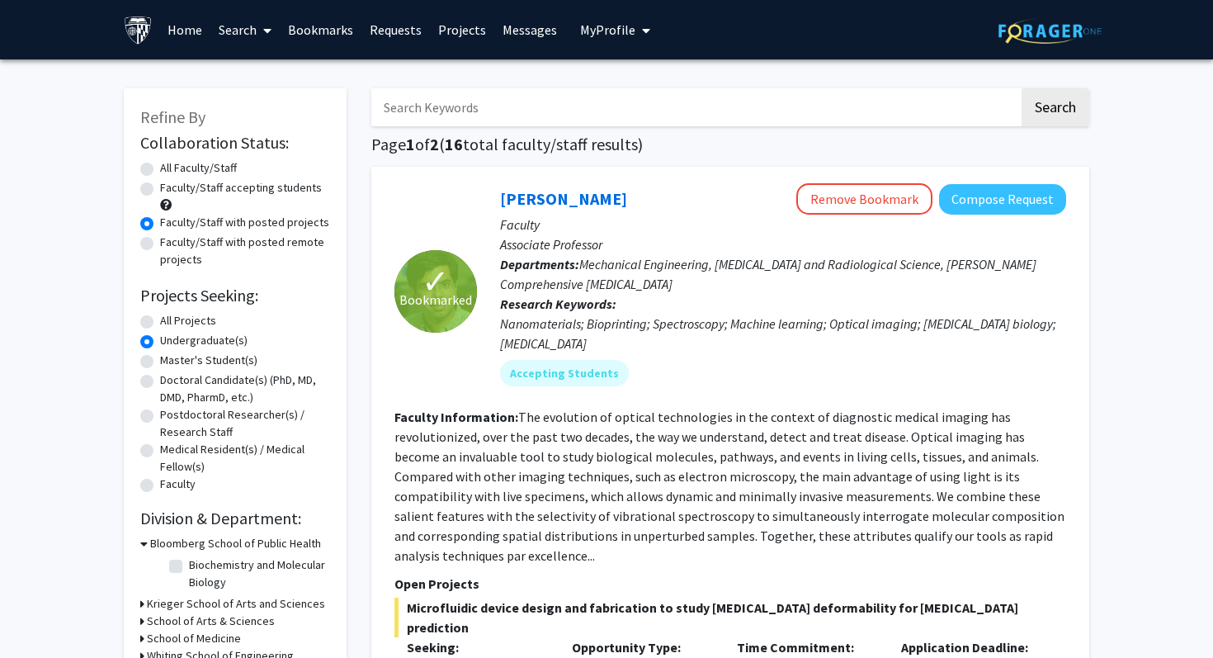
click at [160, 184] on label "Faculty/Staff accepting students" at bounding box center [241, 187] width 162 height 17
click at [160, 184] on input "Faculty/Staff accepting students" at bounding box center [165, 184] width 11 height 11
radio input "true"
click at [160, 226] on label "Faculty/Staff with posted projects" at bounding box center [244, 222] width 169 height 17
click at [160, 225] on input "Faculty/Staff with posted projects" at bounding box center [165, 219] width 11 height 11
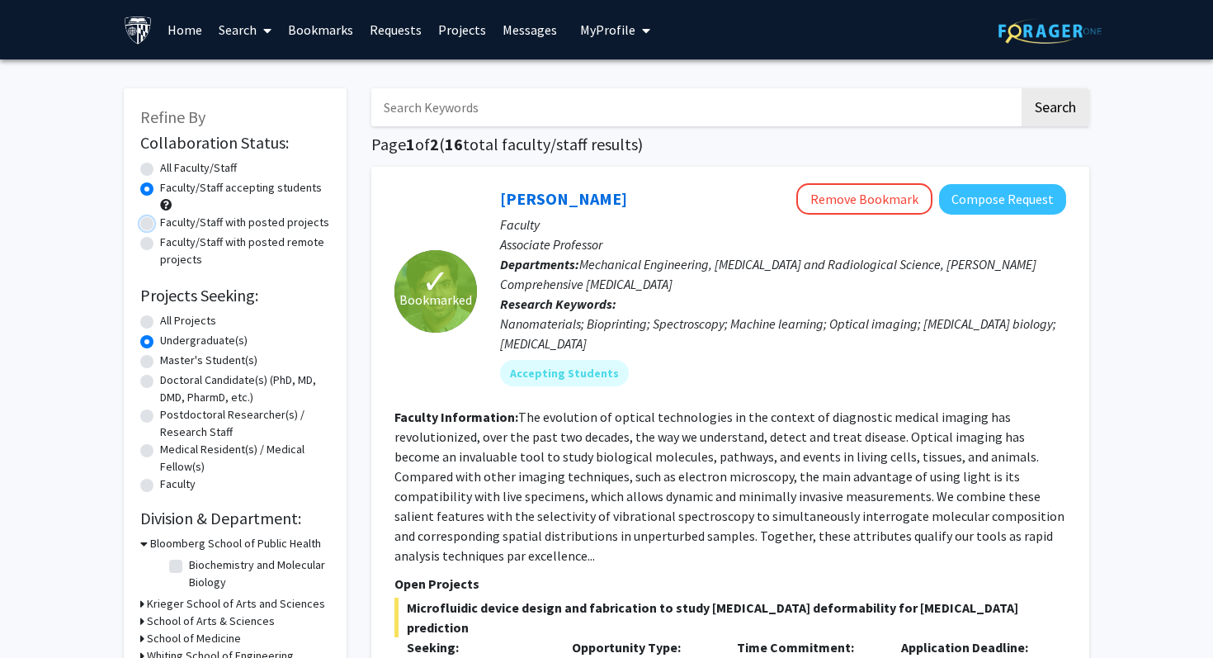
radio input "true"
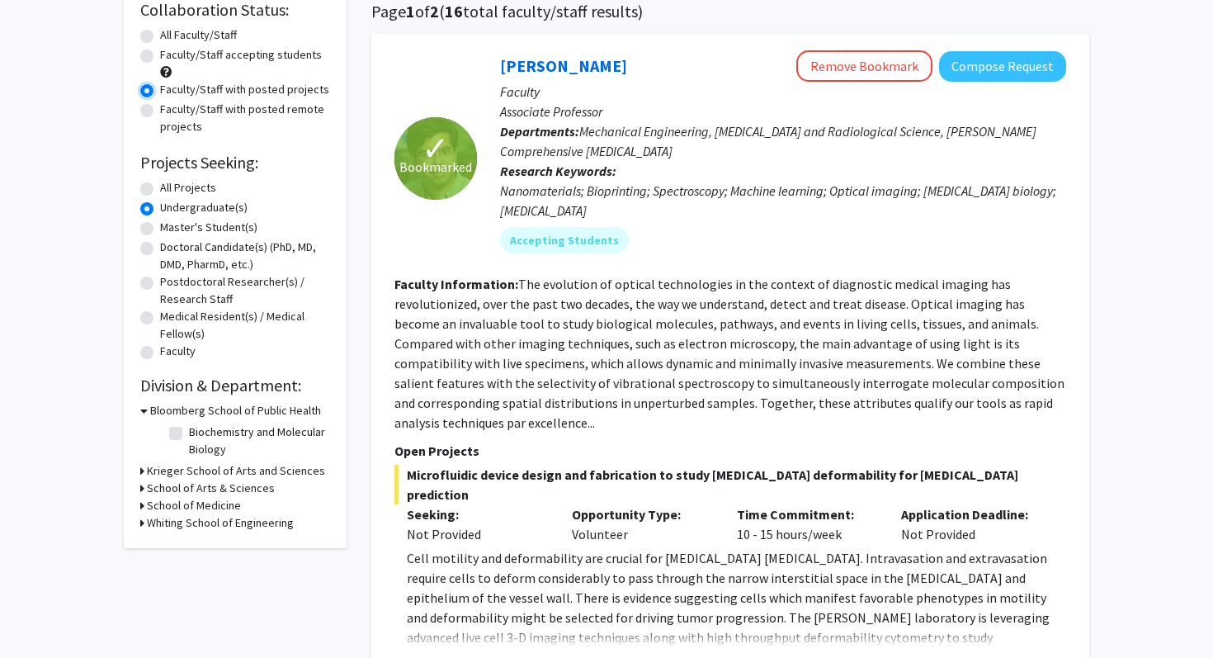
scroll to position [262, 0]
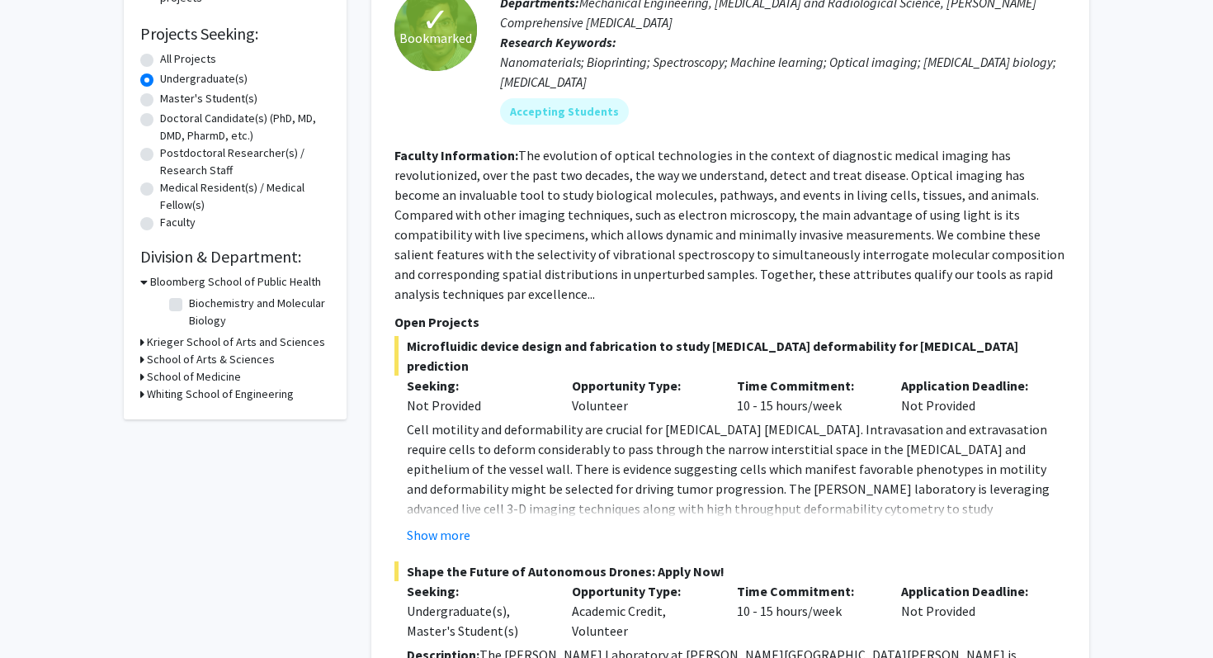
click at [145, 359] on div "School of Arts & Sciences" at bounding box center [235, 359] width 190 height 17
click at [144, 379] on div "School of Medicine" at bounding box center [235, 376] width 190 height 17
click at [142, 379] on icon at bounding box center [142, 376] width 4 height 17
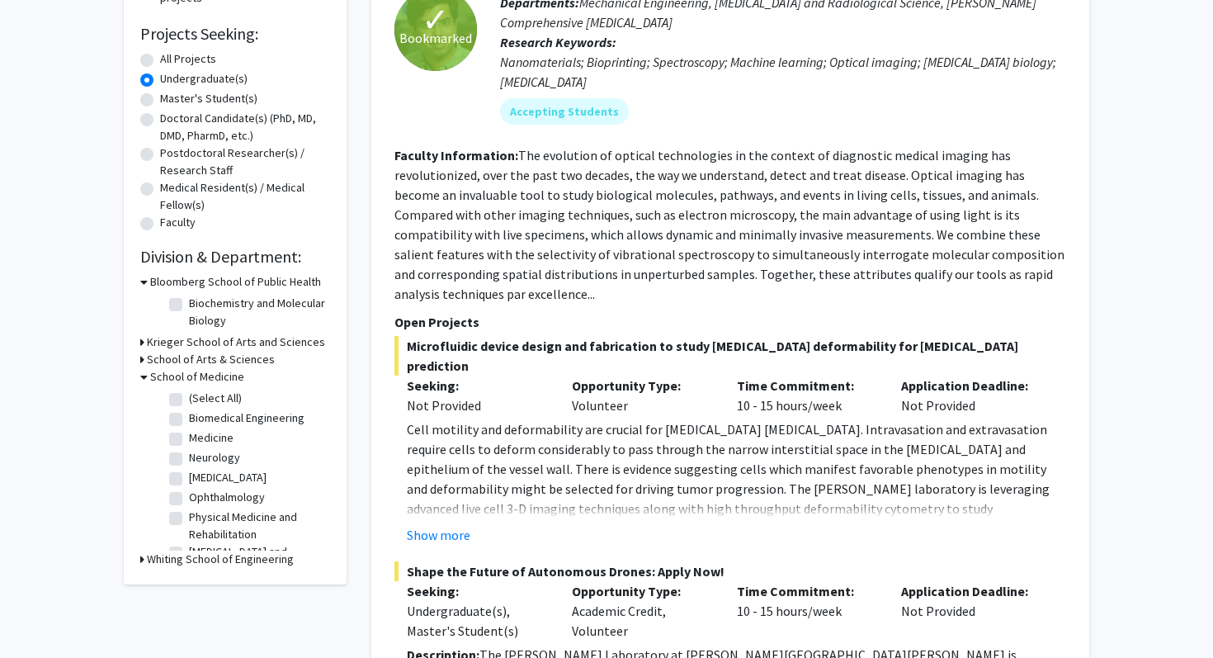
click at [189, 396] on label "(Select All)" at bounding box center [215, 398] width 53 height 17
click at [189, 396] on input "(Select All)" at bounding box center [194, 395] width 11 height 11
checkbox input "true"
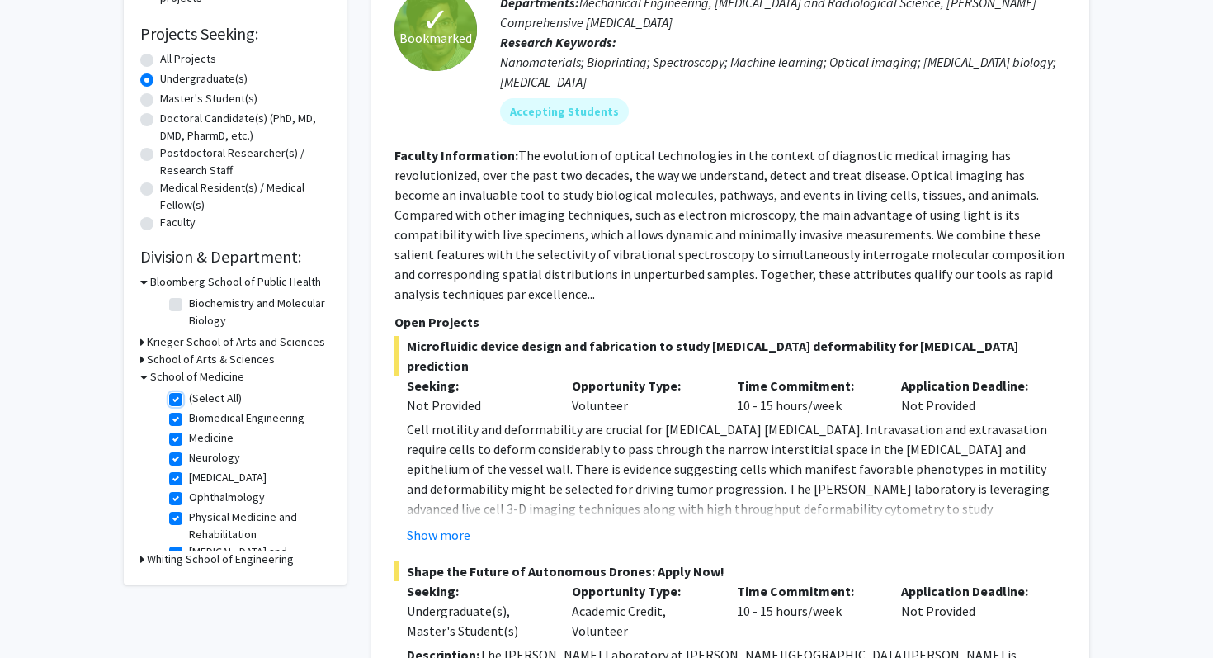
checkbox input "true"
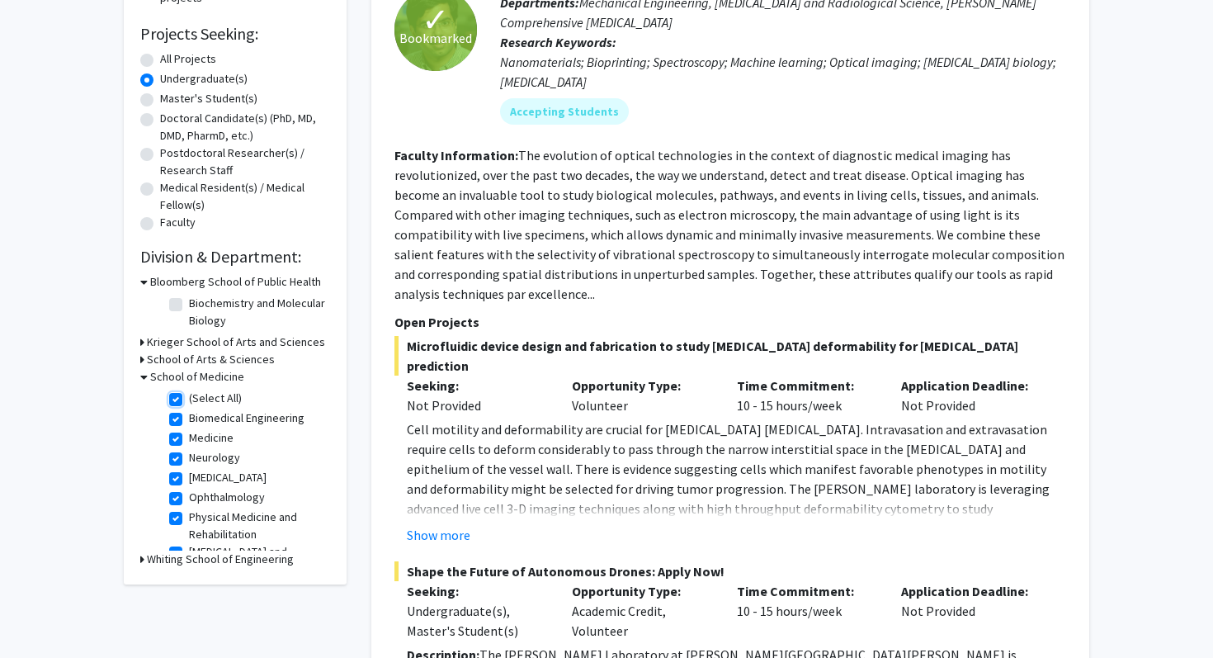
checkbox input "true"
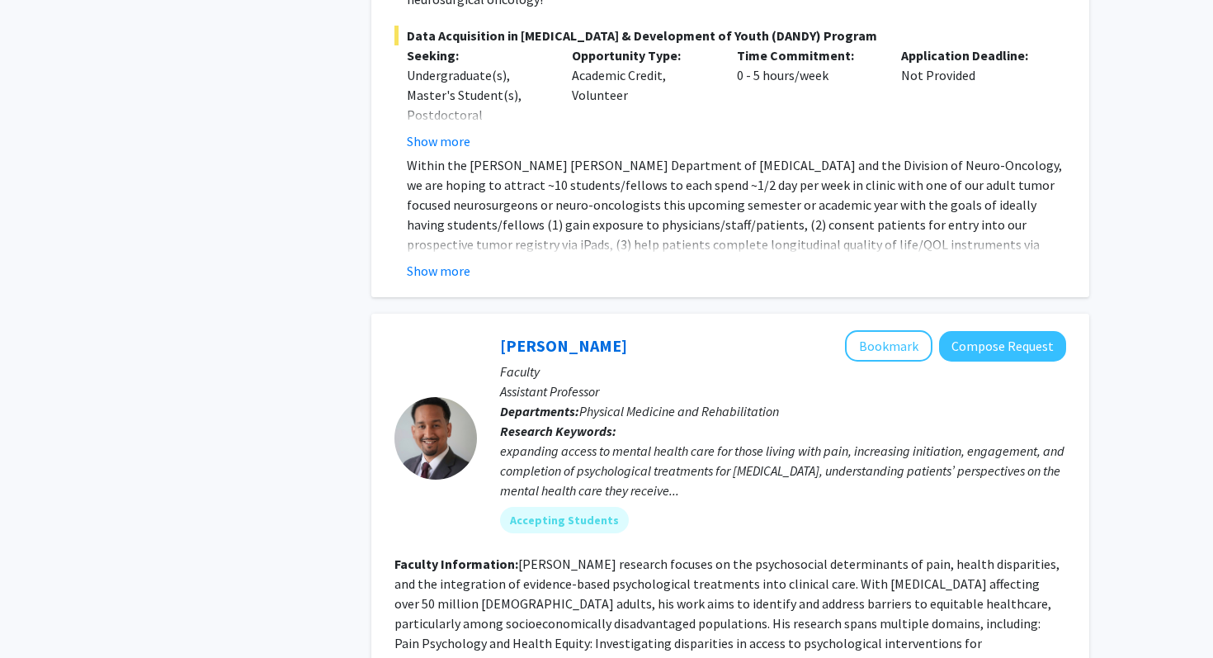
scroll to position [2454, 0]
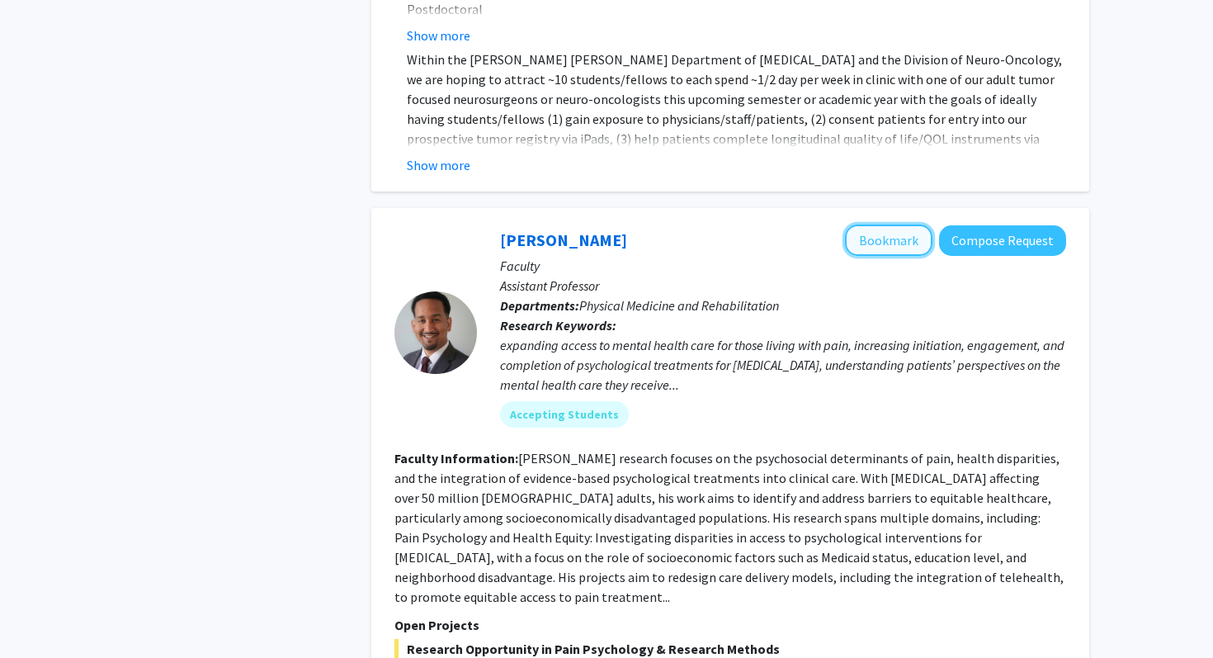
click at [873, 225] on button "Bookmark" at bounding box center [888, 240] width 87 height 31
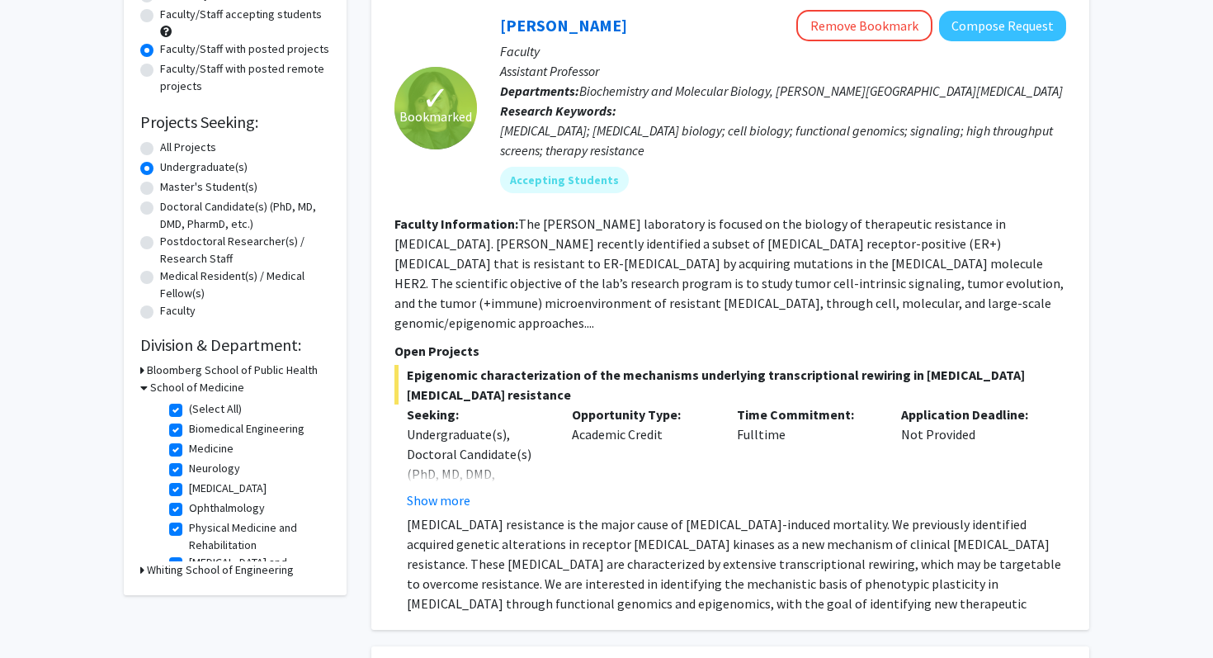
scroll to position [0, 0]
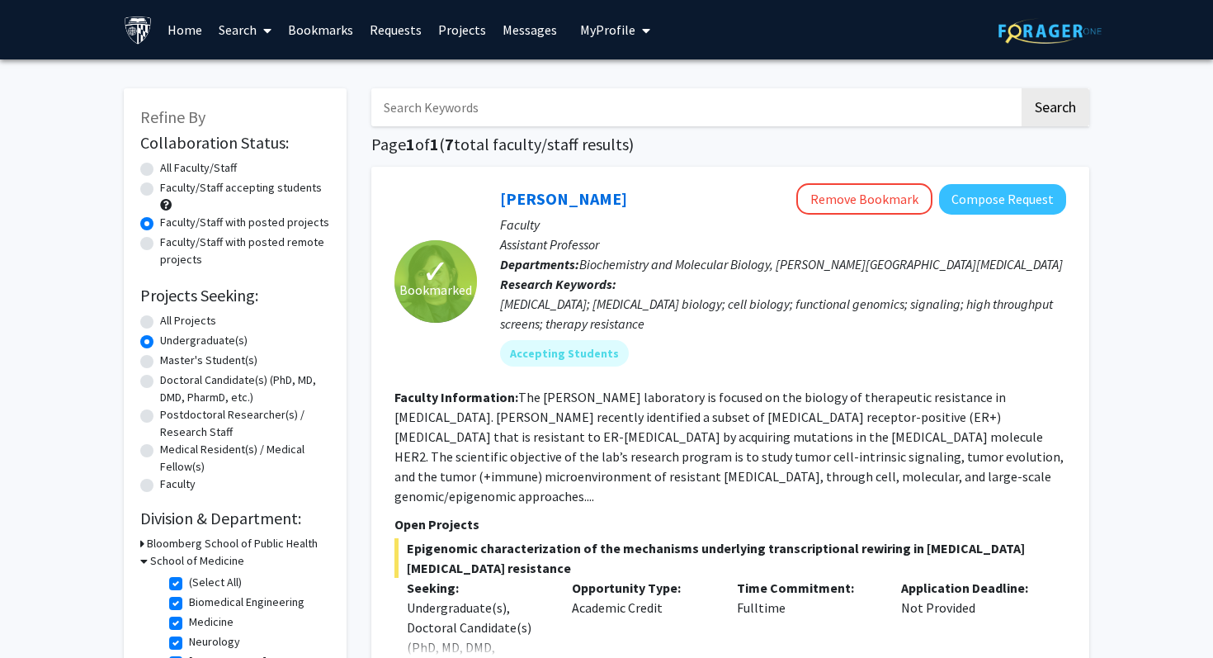
click at [160, 190] on label "Faculty/Staff accepting students" at bounding box center [241, 187] width 162 height 17
click at [160, 190] on input "Faculty/Staff accepting students" at bounding box center [165, 184] width 11 height 11
radio input "true"
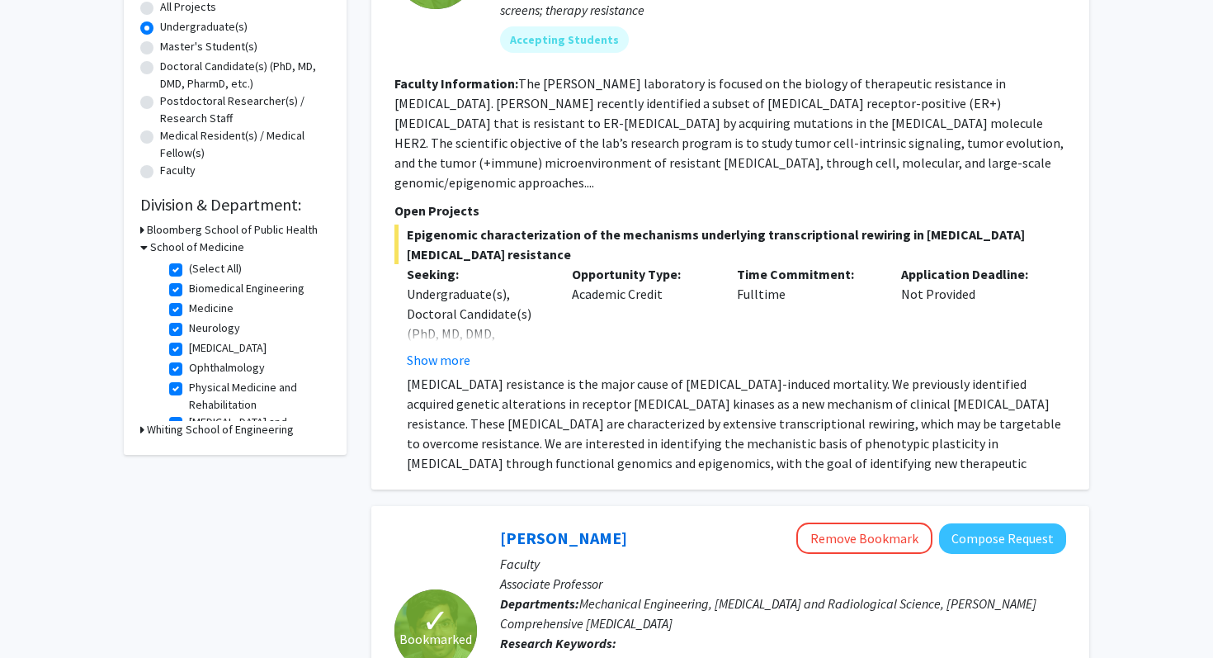
scroll to position [300, 0]
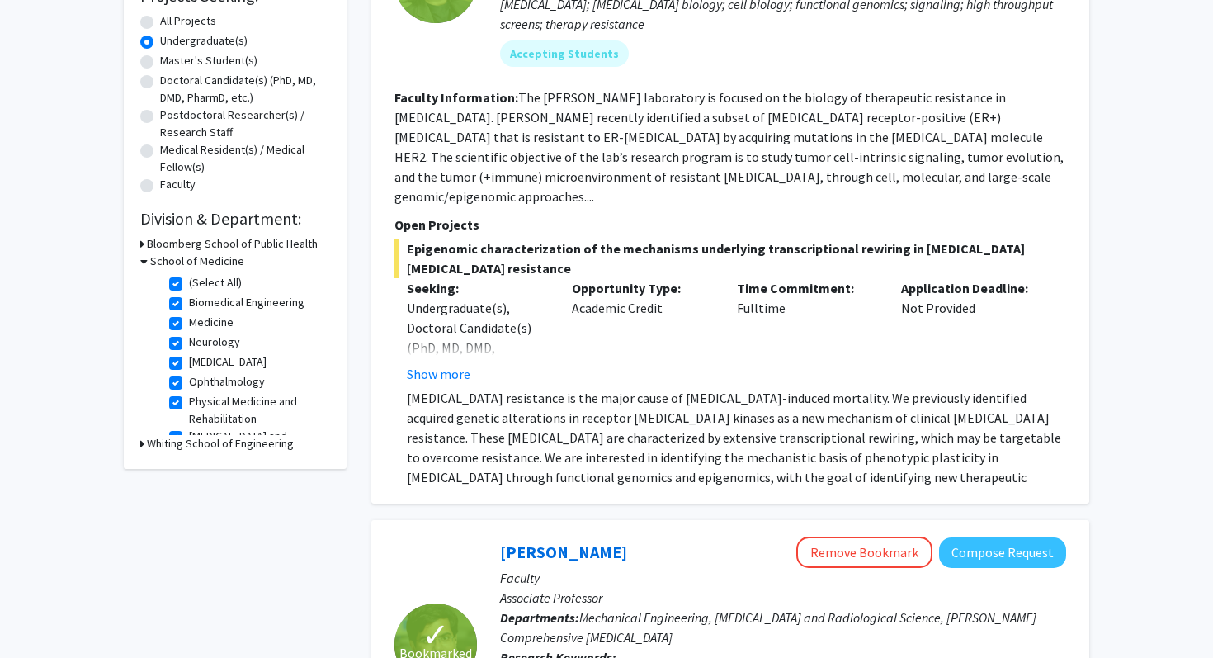
click at [189, 281] on label "(Select All)" at bounding box center [215, 282] width 53 height 17
click at [189, 281] on input "(Select All)" at bounding box center [194, 279] width 11 height 11
checkbox input "false"
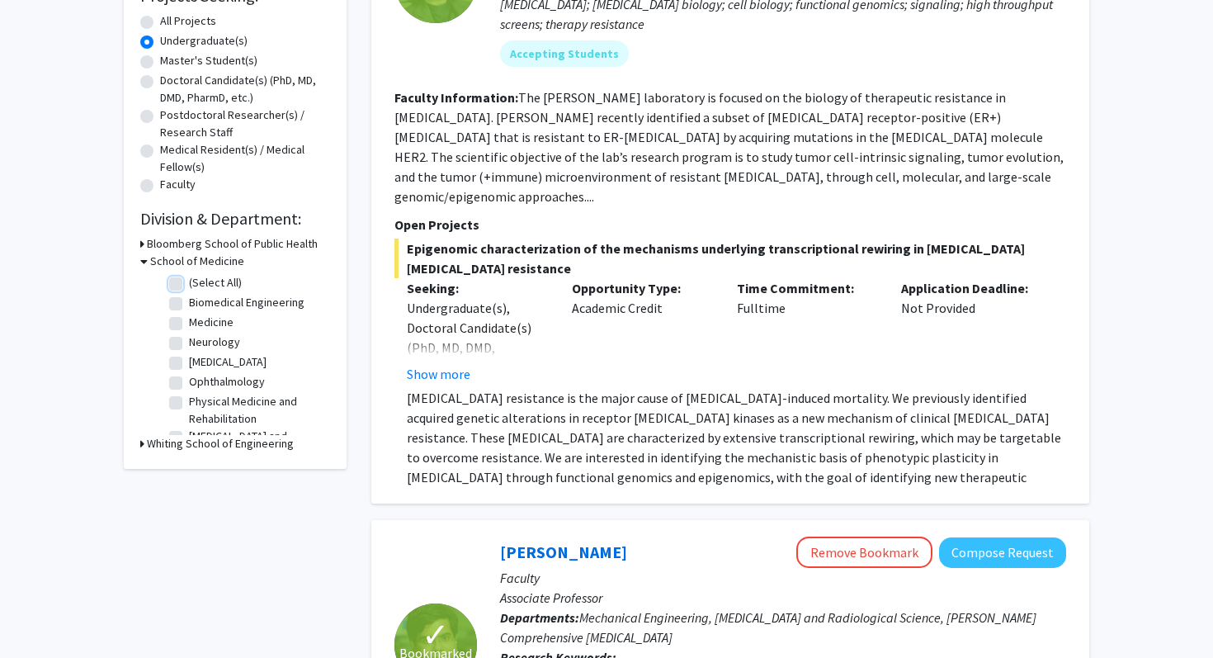
checkbox input "false"
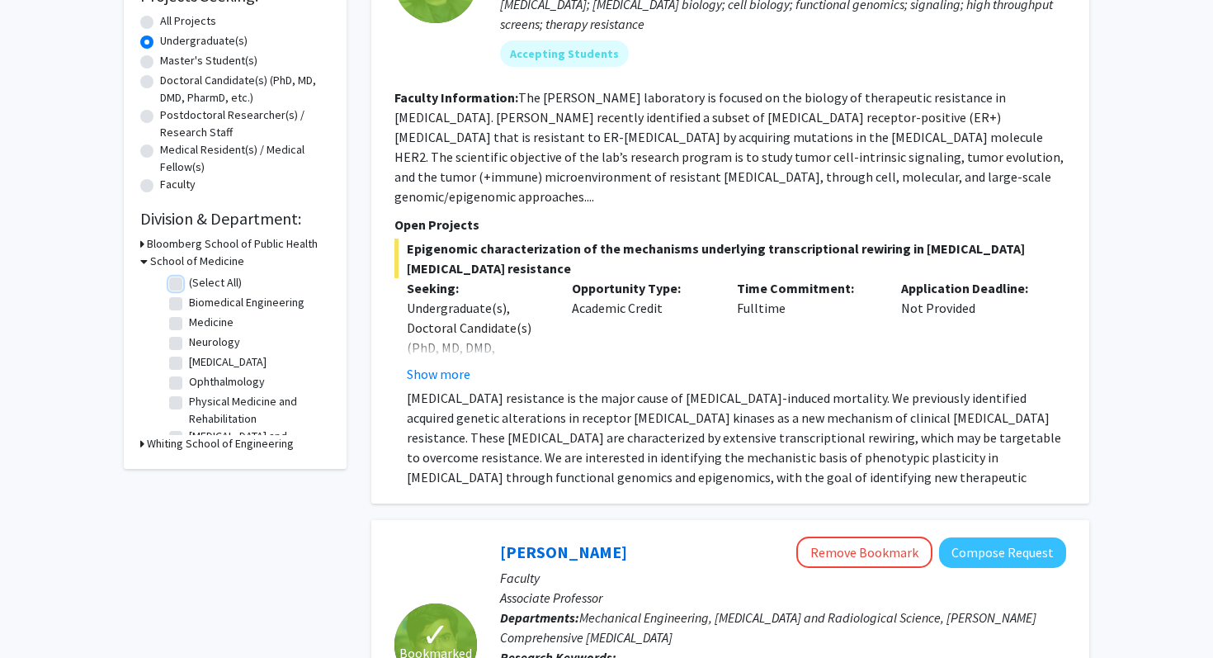
checkbox input "false"
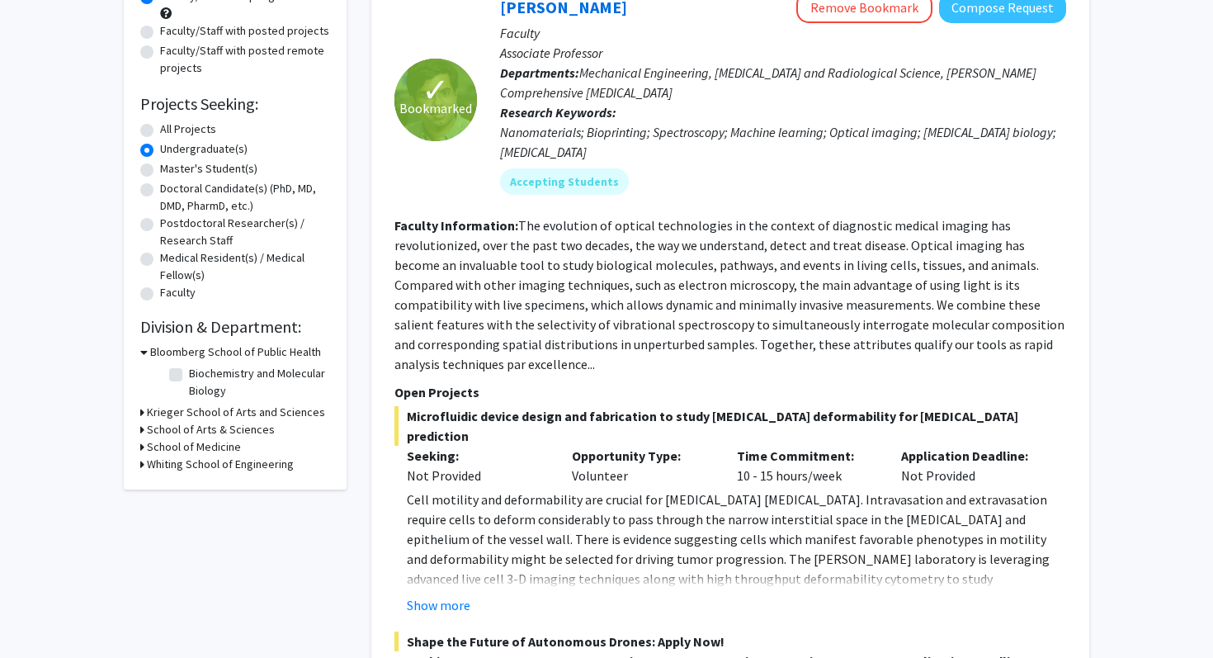
scroll to position [214, 0]
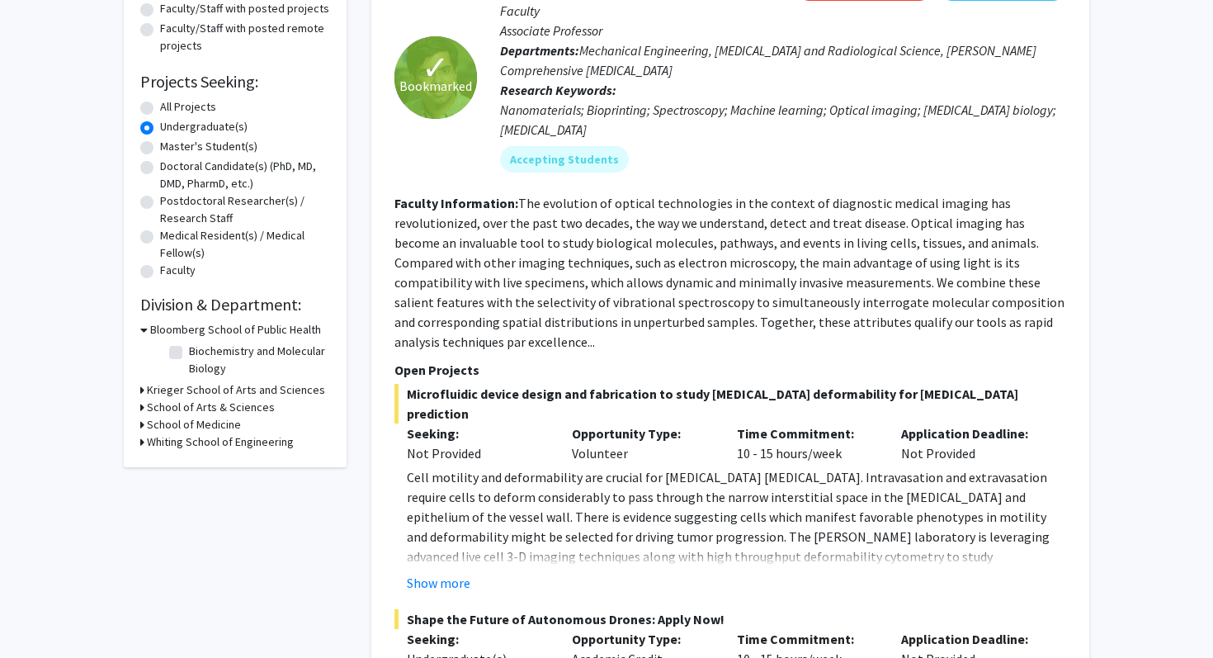
click at [143, 391] on icon at bounding box center [142, 389] width 4 height 17
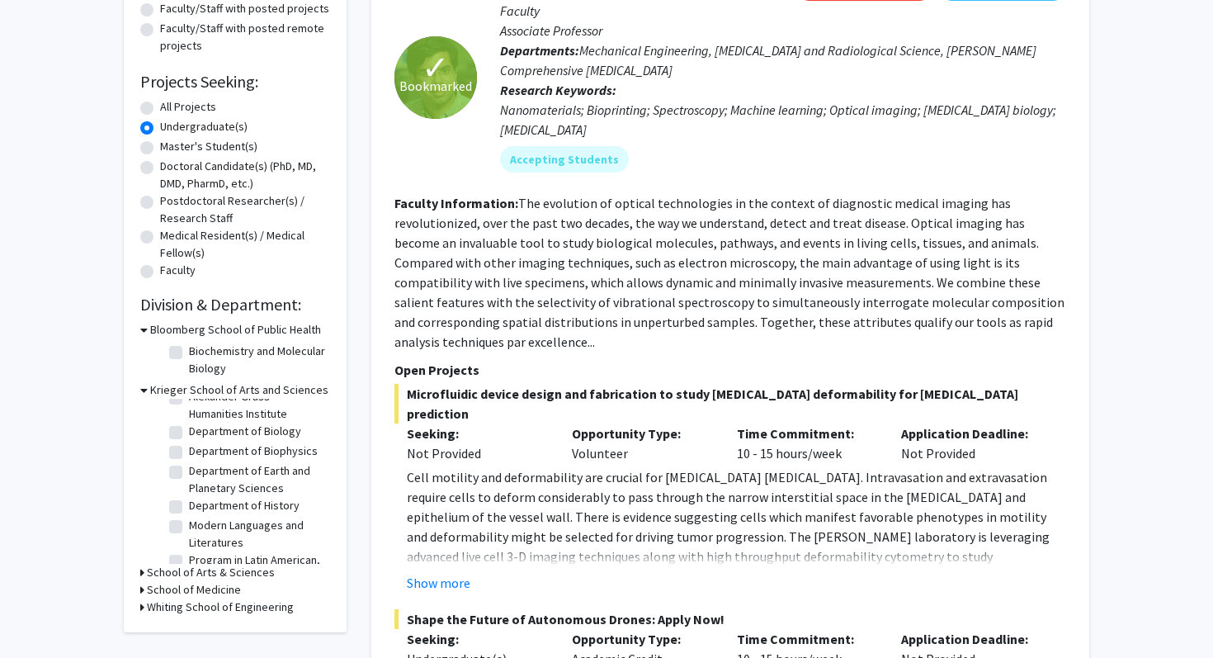
scroll to position [70, 0]
click at [189, 452] on label "Department of Biophysics" at bounding box center [253, 450] width 129 height 17
click at [189, 452] on input "Department of Biophysics" at bounding box center [194, 447] width 11 height 11
checkbox input "true"
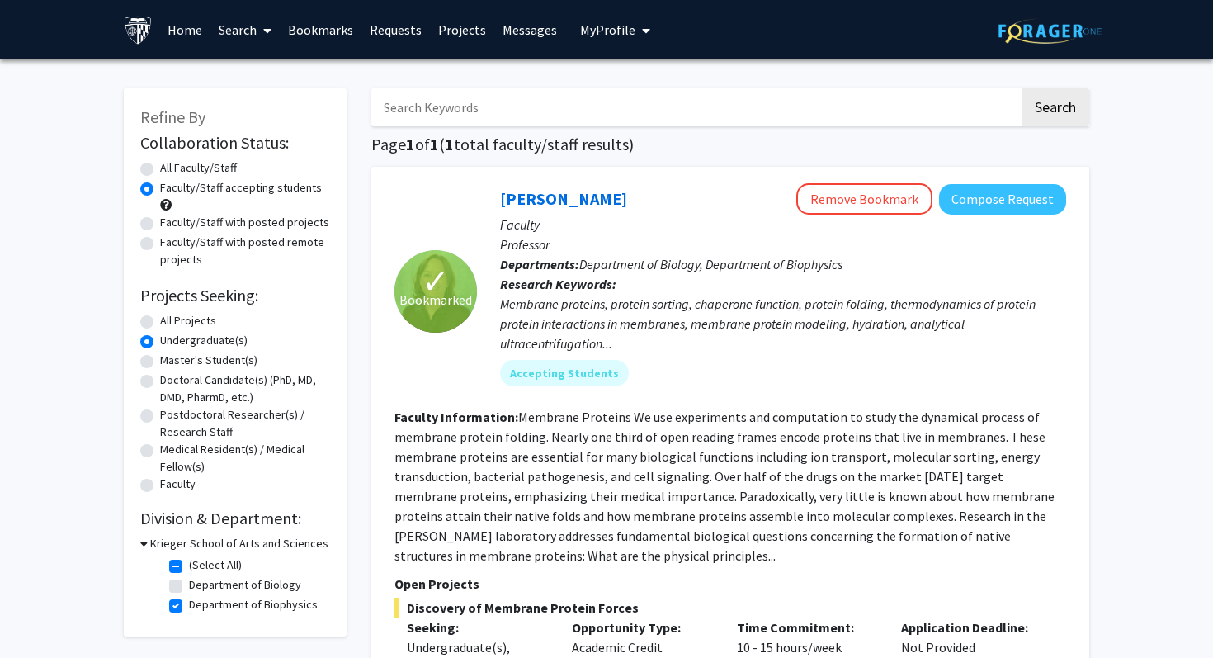
click at [189, 608] on label "Department of Biophysics" at bounding box center [253, 604] width 129 height 17
click at [189, 607] on input "Department of Biophysics" at bounding box center [194, 601] width 11 height 11
checkbox input "false"
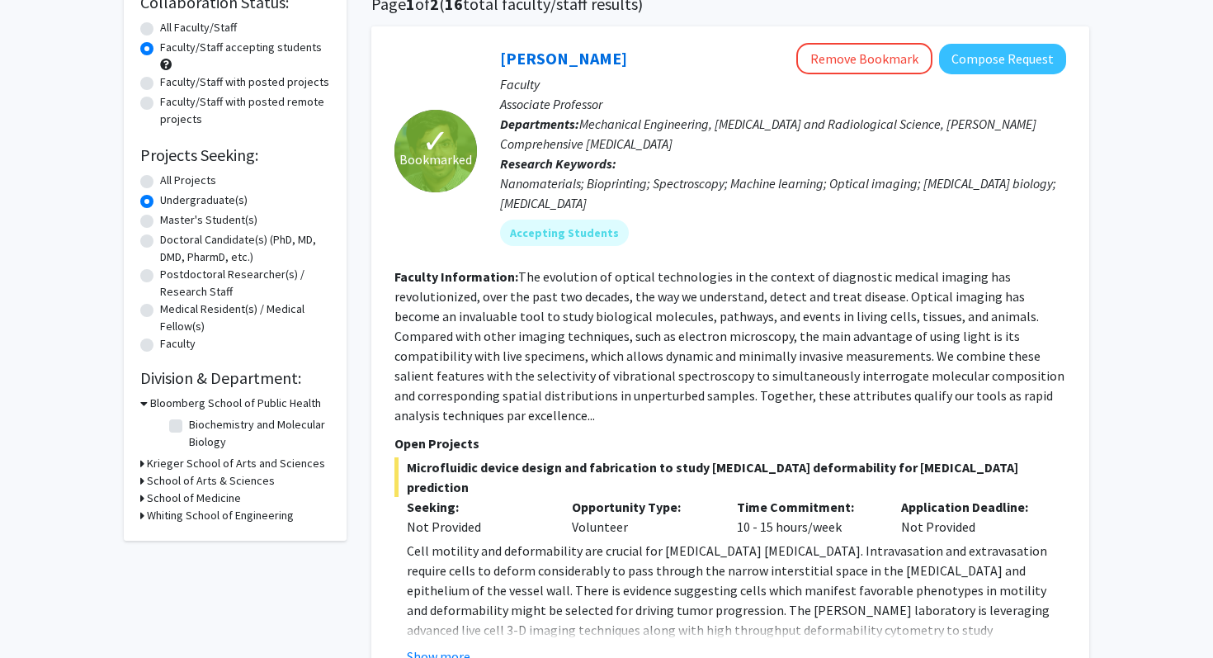
scroll to position [218, 0]
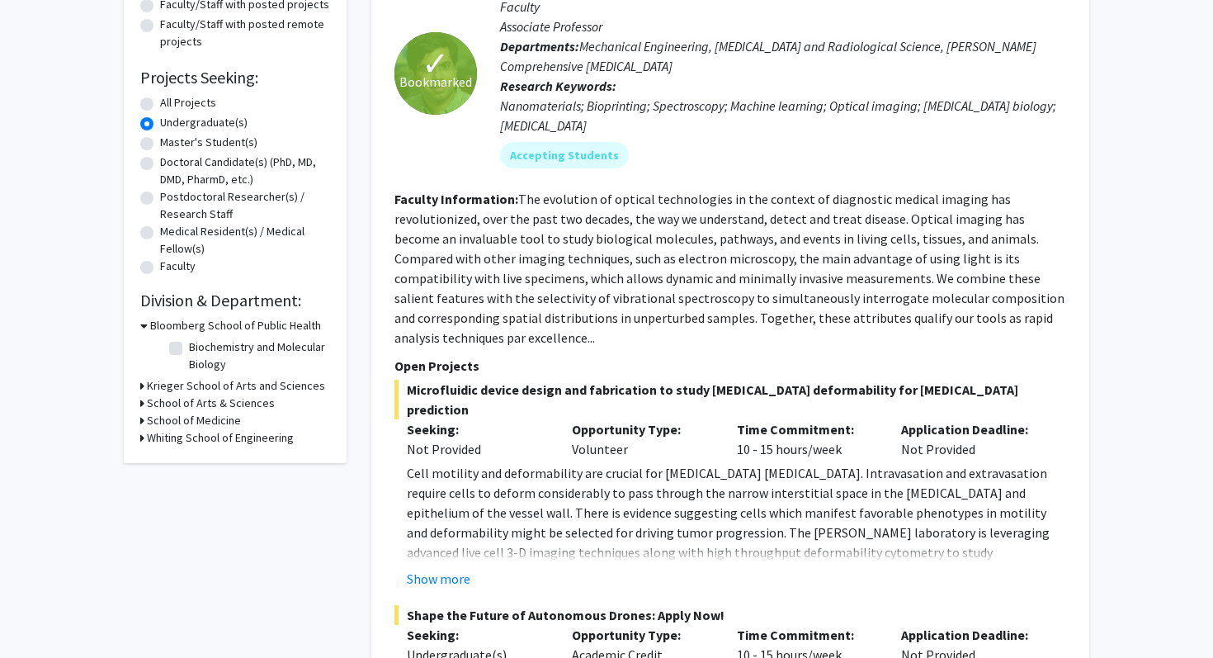
click at [177, 387] on h3 "Krieger School of Arts and Sciences" at bounding box center [236, 385] width 178 height 17
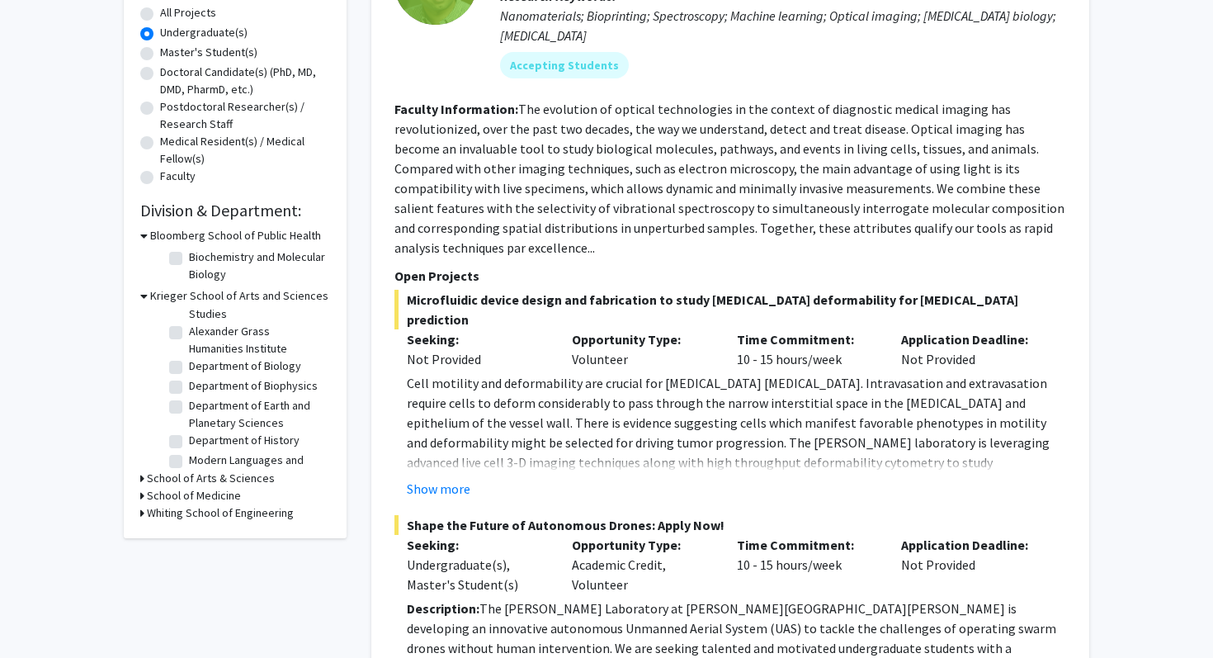
scroll to position [0, 0]
click at [189, 409] on label "Department of Biology" at bounding box center [245, 406] width 112 height 17
click at [189, 409] on input "Department of Biology" at bounding box center [194, 403] width 11 height 11
checkbox input "true"
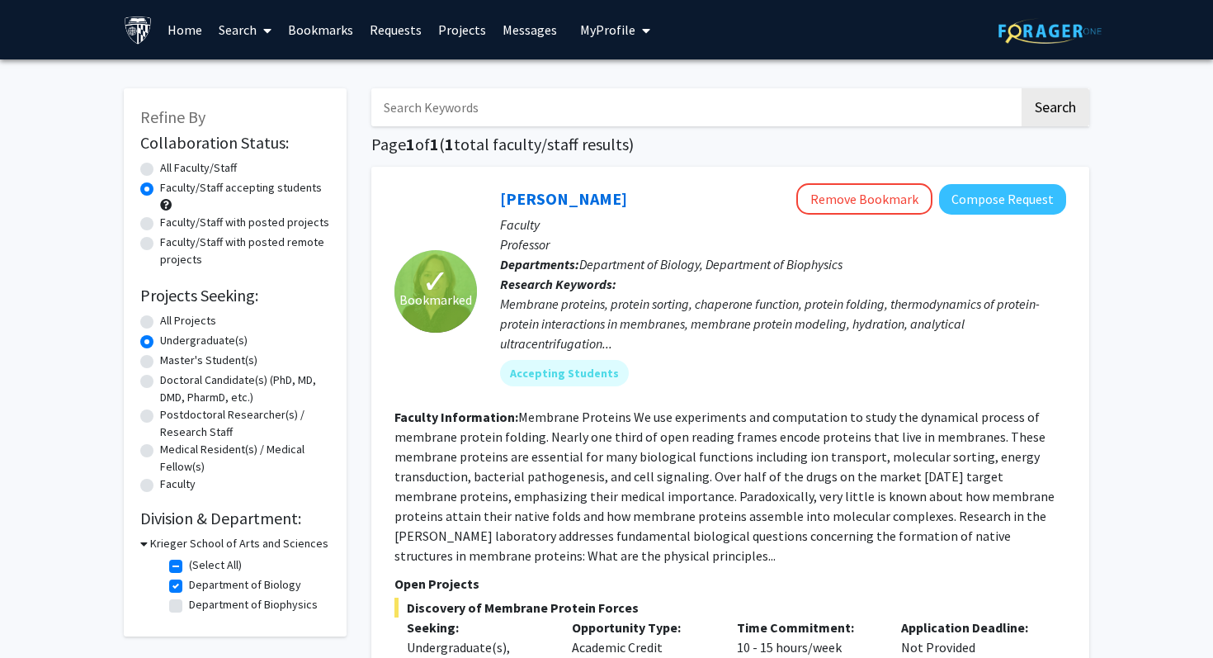
click at [189, 586] on label "Department of Biology" at bounding box center [245, 584] width 112 height 17
click at [189, 586] on input "Department of Biology" at bounding box center [194, 581] width 11 height 11
checkbox input "false"
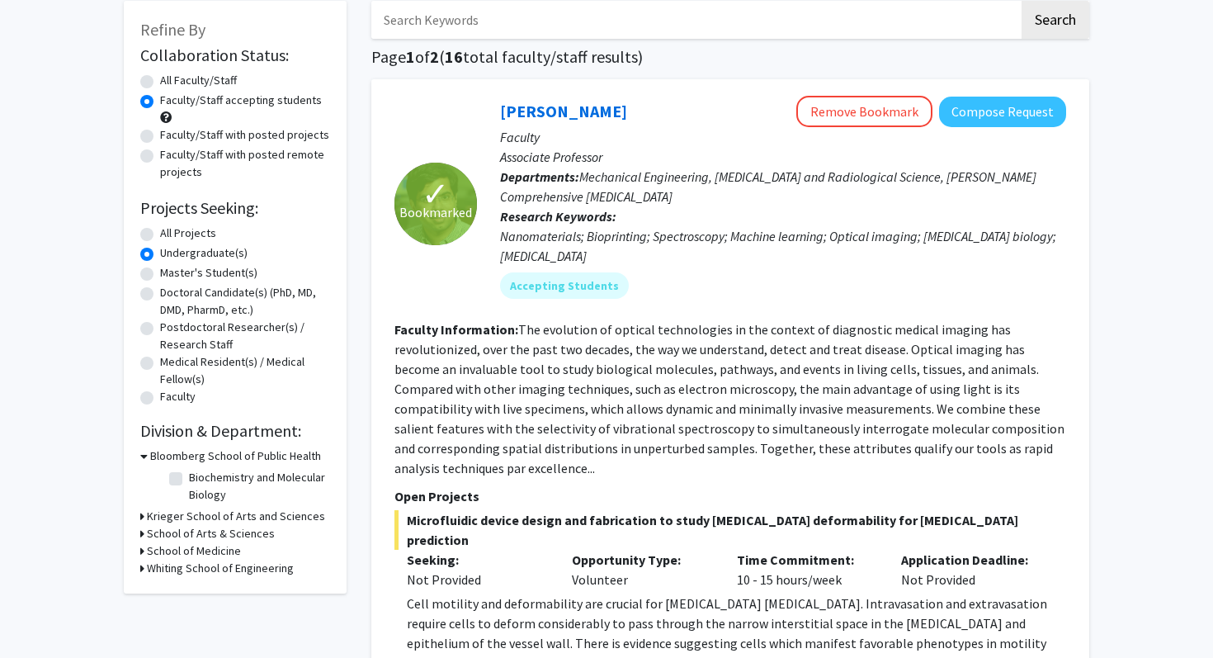
scroll to position [223, 0]
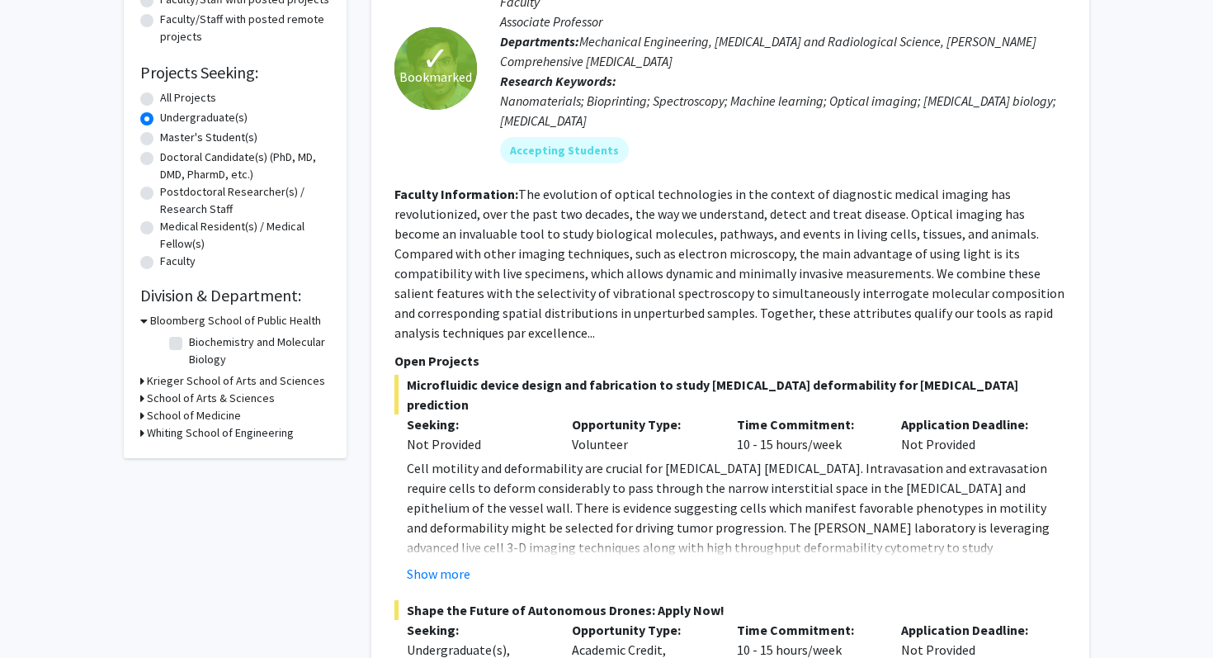
click at [151, 431] on h3 "Whiting School of Engineering" at bounding box center [220, 432] width 147 height 17
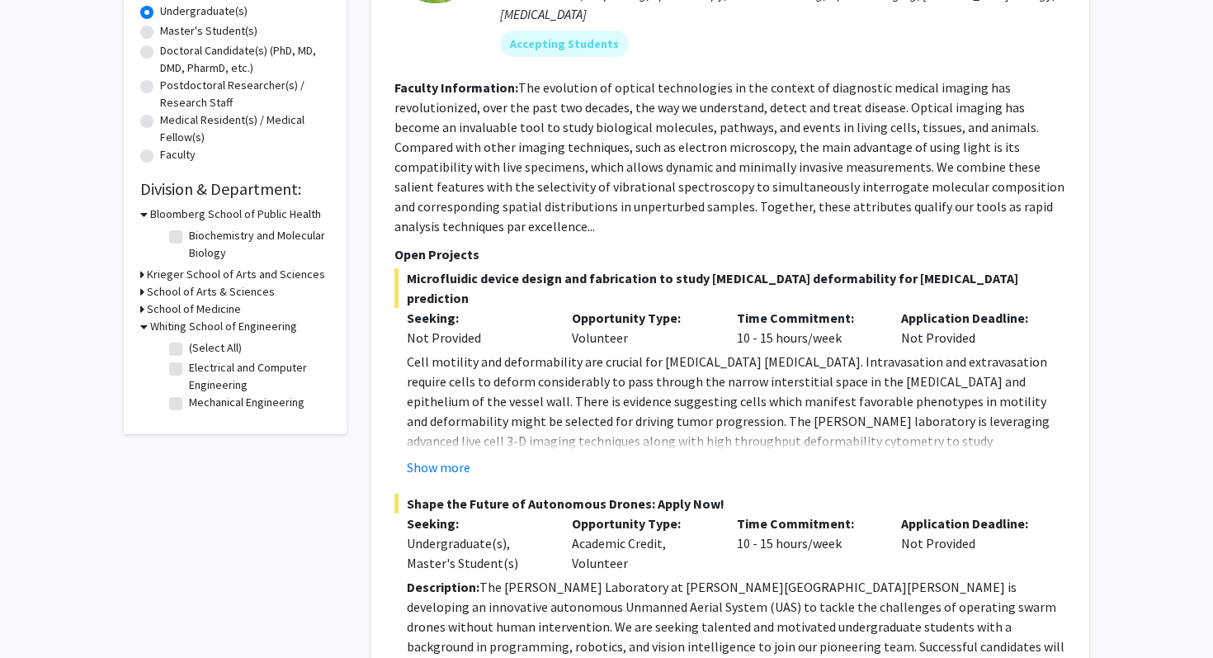
scroll to position [333, 0]
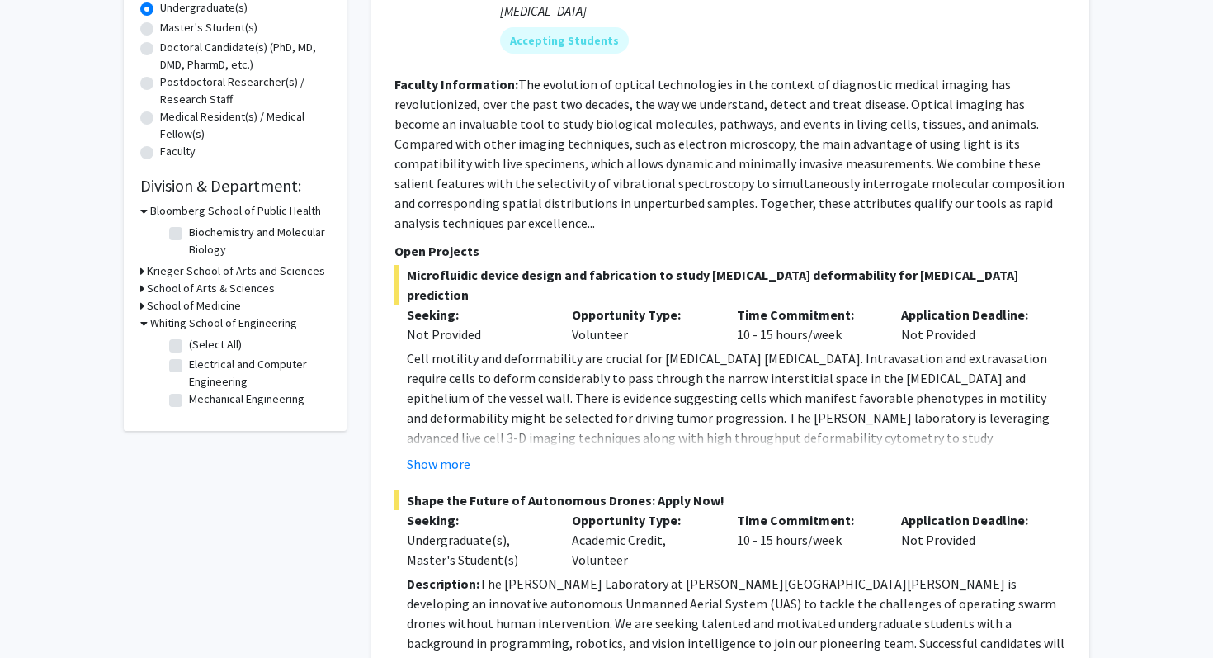
click at [189, 398] on label "Mechanical Engineering" at bounding box center [247, 398] width 116 height 17
click at [189, 398] on input "Mechanical Engineering" at bounding box center [194, 395] width 11 height 11
checkbox input "true"
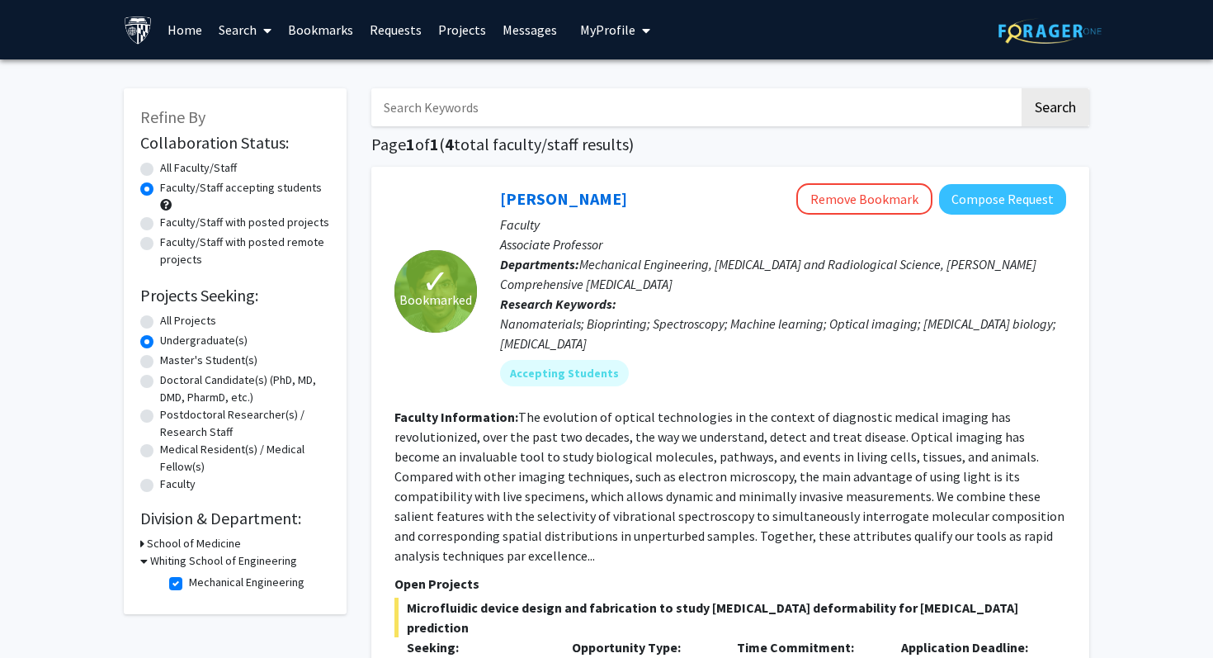
scroll to position [155, 0]
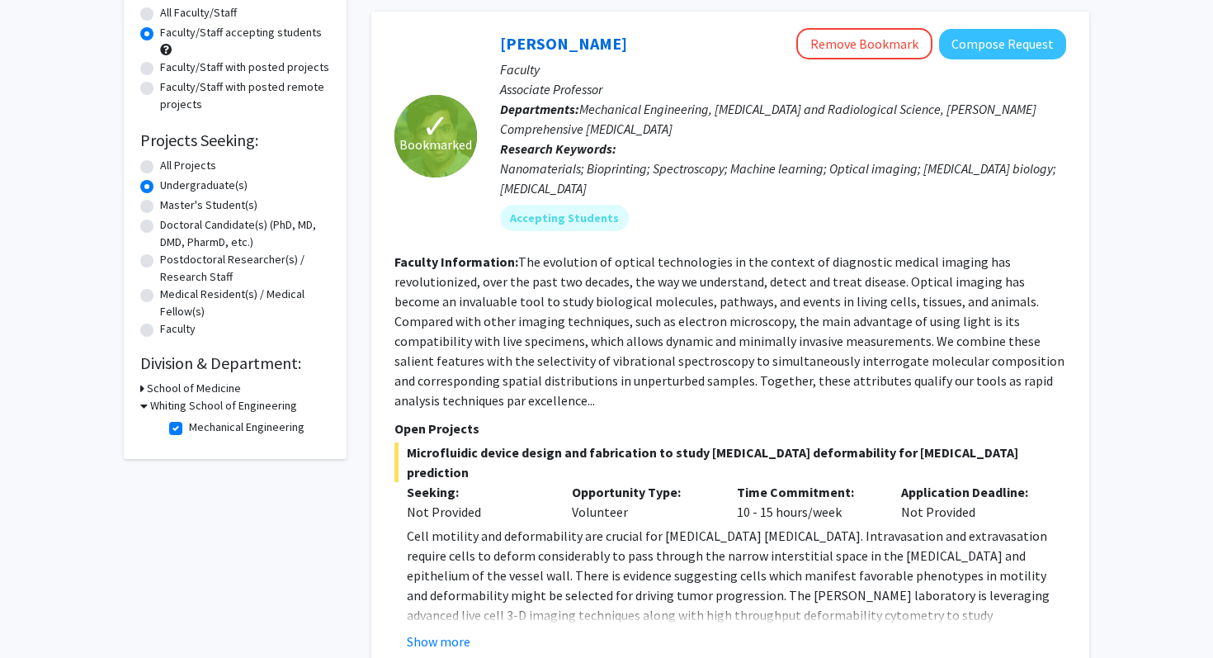
click at [189, 428] on label "Mechanical Engineering" at bounding box center [247, 427] width 116 height 17
click at [189, 428] on input "Mechanical Engineering" at bounding box center [194, 424] width 11 height 11
checkbox input "false"
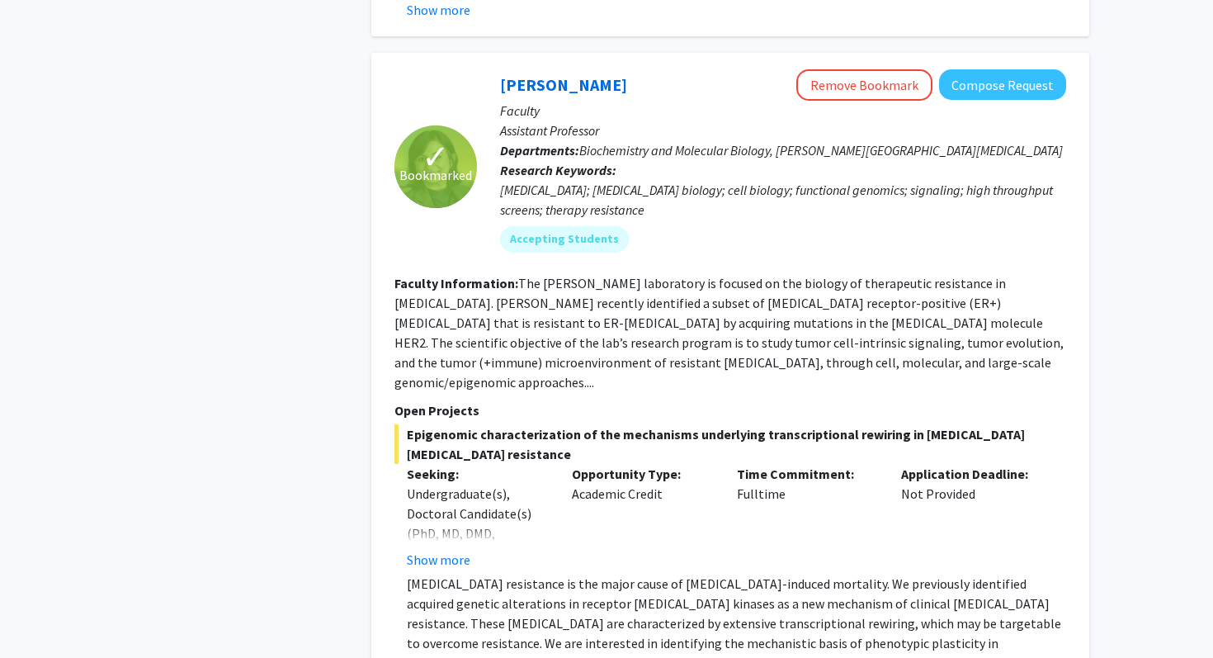
scroll to position [7243, 0]
